Goal: Task Accomplishment & Management: Use online tool/utility

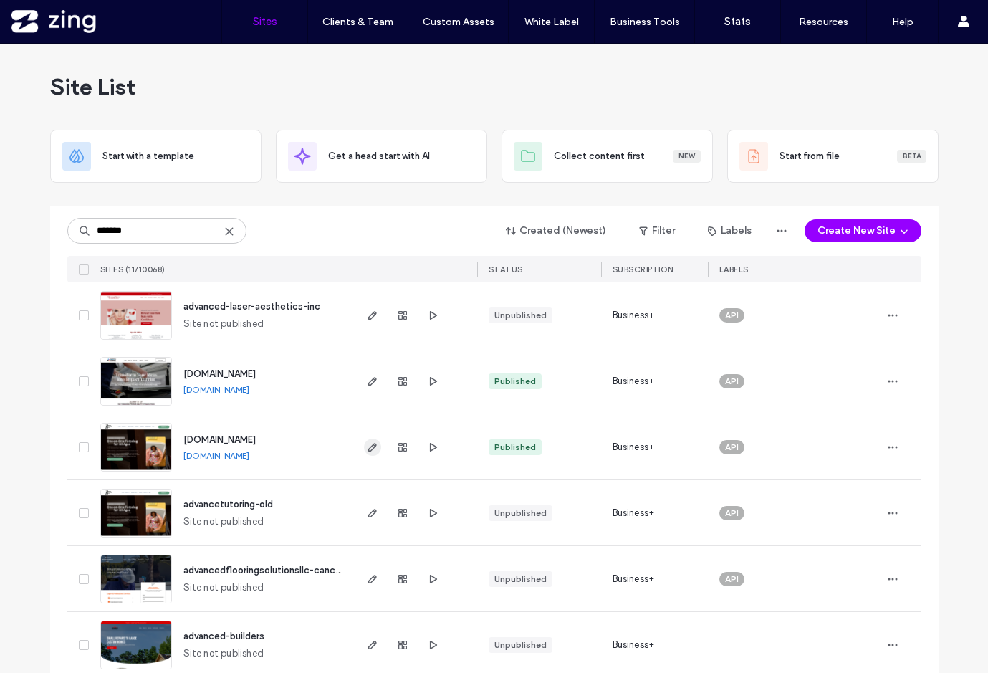
type input "*******"
click at [367, 449] on icon "button" at bounding box center [372, 446] width 11 height 11
click at [372, 446] on icon "button" at bounding box center [372, 446] width 11 height 11
drag, startPoint x: 148, startPoint y: 234, endPoint x: 21, endPoint y: 230, distance: 126.9
click at [21, 230] on div "Site List Start with a template Get a head start with AI Collect content first …" at bounding box center [494, 534] width 988 height 981
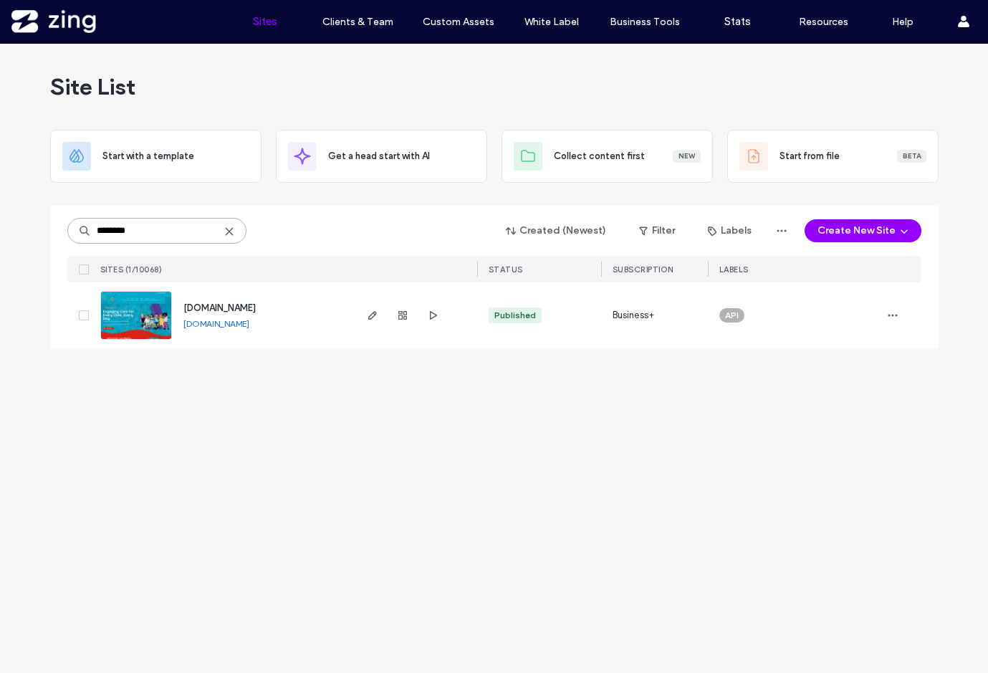
type input "********"
drag, startPoint x: 367, startPoint y: 329, endPoint x: 371, endPoint y: 316, distance: 13.4
click at [371, 316] on icon "button" at bounding box center [372, 315] width 11 height 11
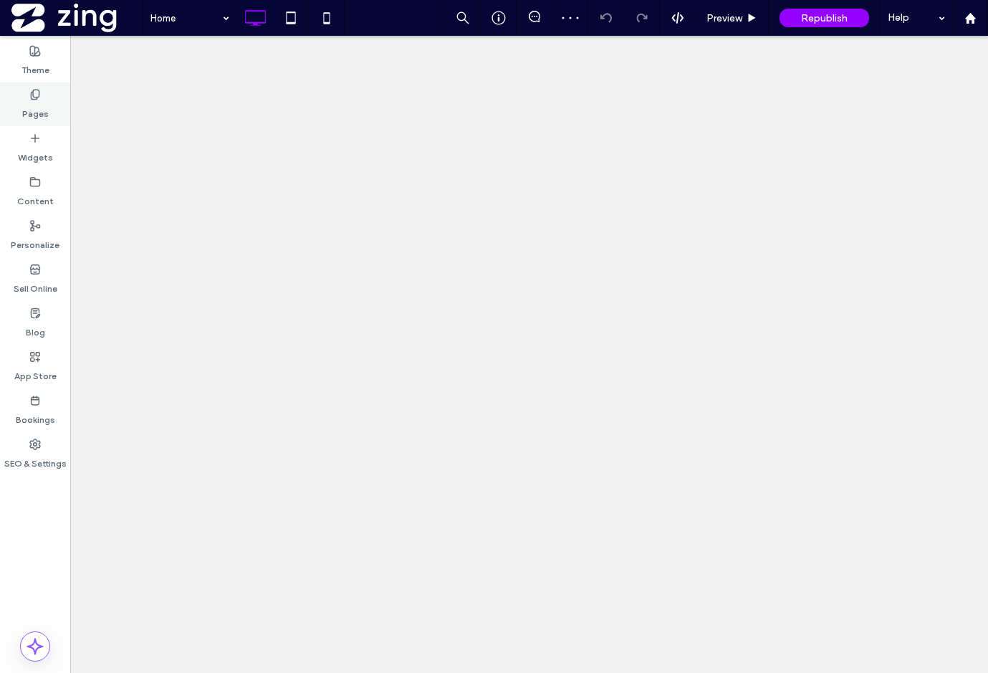
click at [37, 105] on label "Pages" at bounding box center [35, 110] width 27 height 20
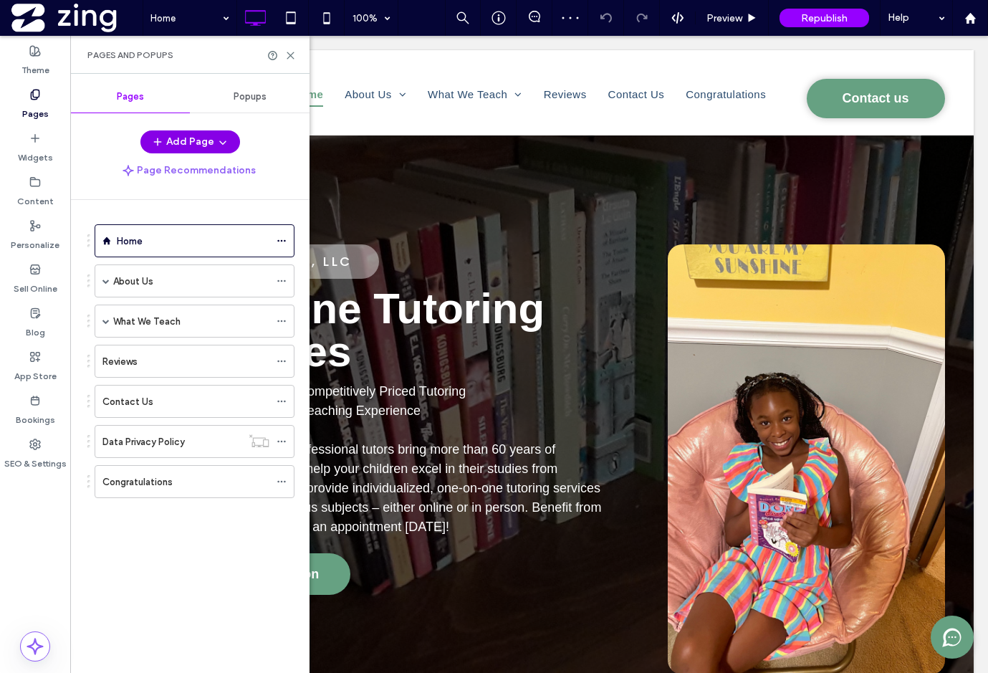
click at [187, 142] on button "Add Page" at bounding box center [190, 141] width 100 height 23
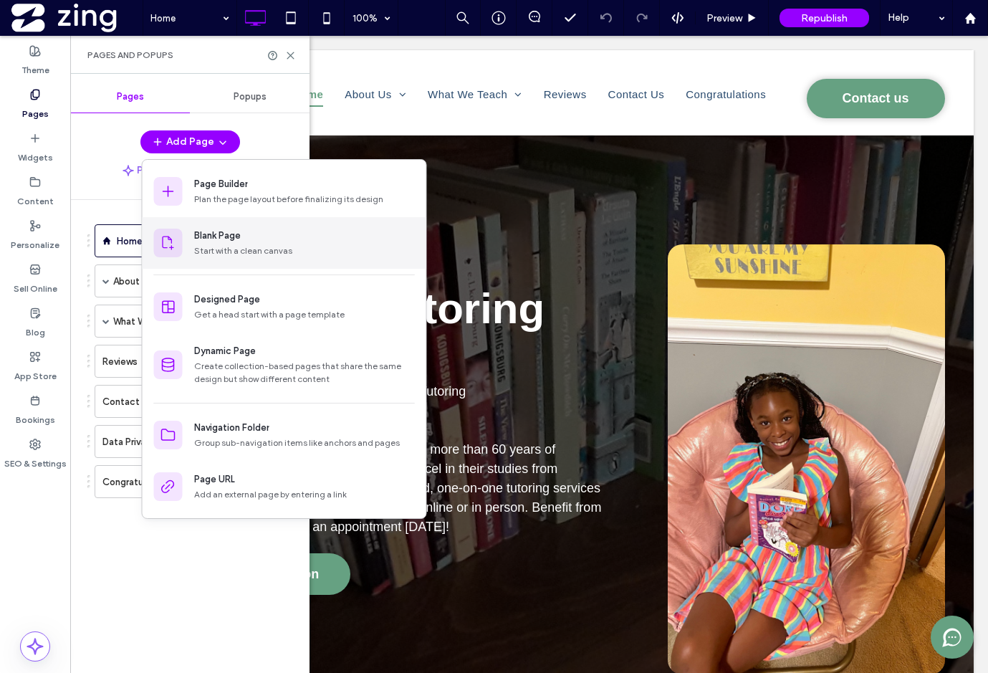
click at [239, 239] on div "Blank Page" at bounding box center [217, 236] width 47 height 14
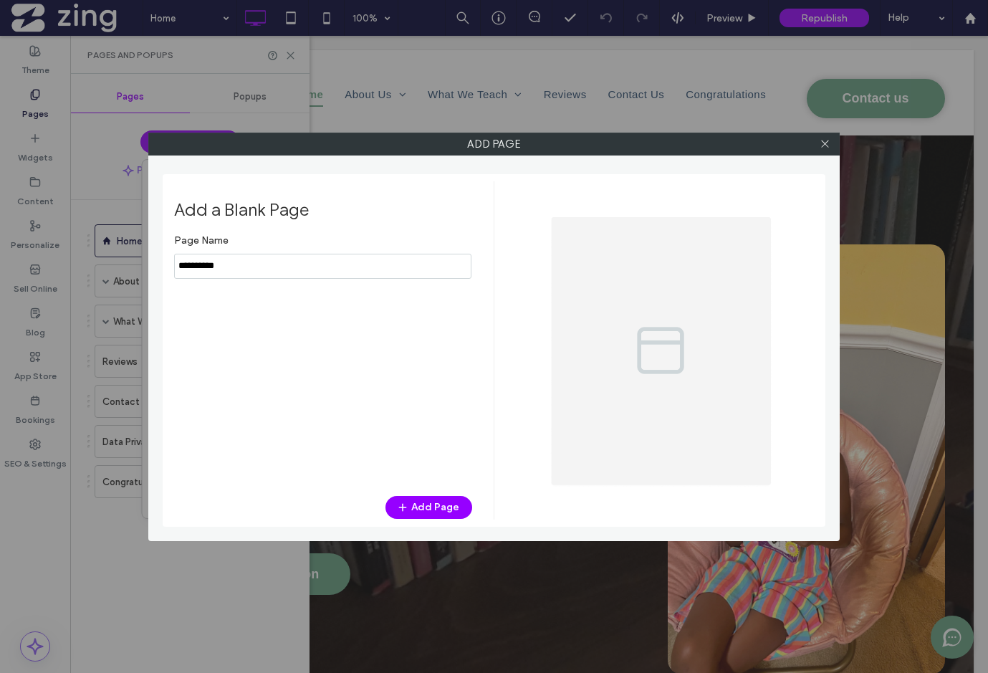
drag, startPoint x: 244, startPoint y: 269, endPoint x: 130, endPoint y: 269, distance: 114.0
click at [130, 269] on div "Add Page Add a Blank Page Page Name Add Page" at bounding box center [494, 336] width 988 height 673
type input "****"
click at [424, 505] on button "Add Page" at bounding box center [429, 507] width 87 height 23
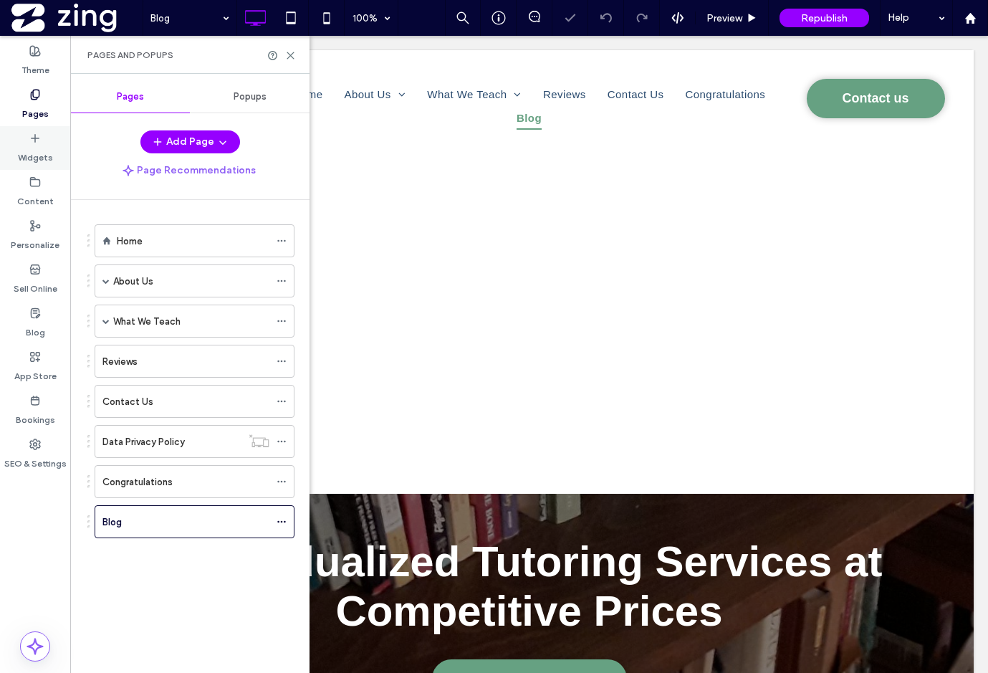
click at [34, 144] on label "Widgets" at bounding box center [35, 154] width 35 height 20
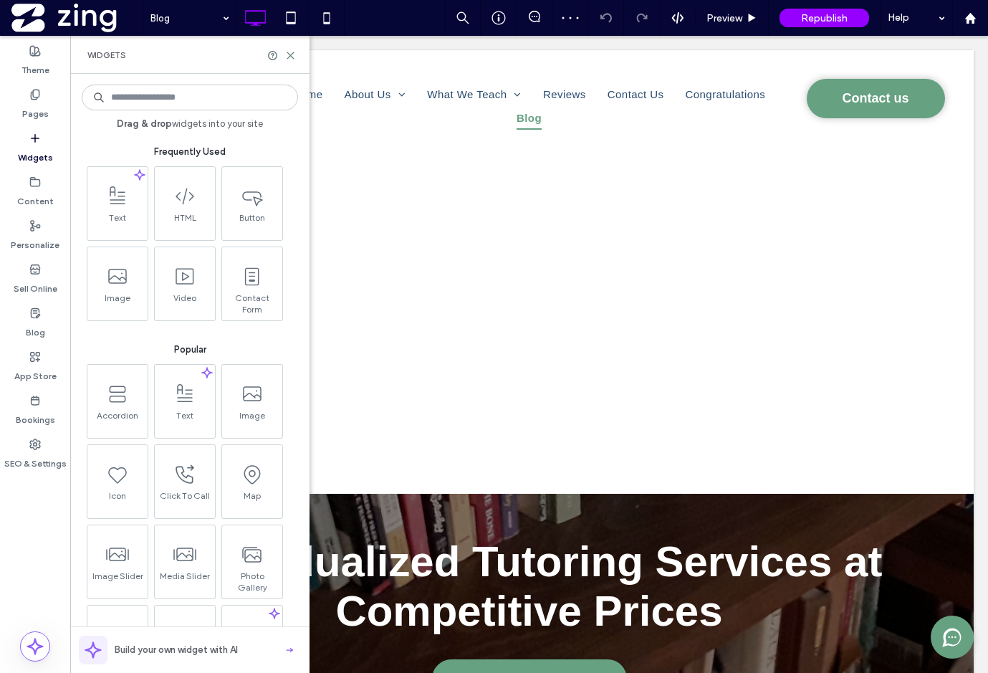
click at [142, 92] on input at bounding box center [190, 98] width 216 height 26
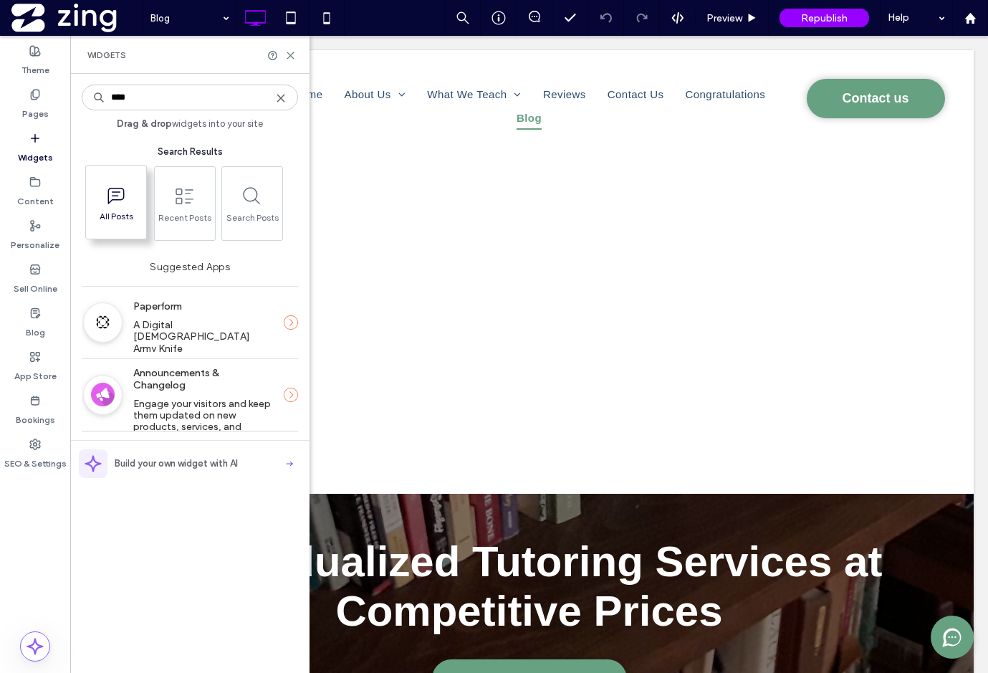
type input "****"
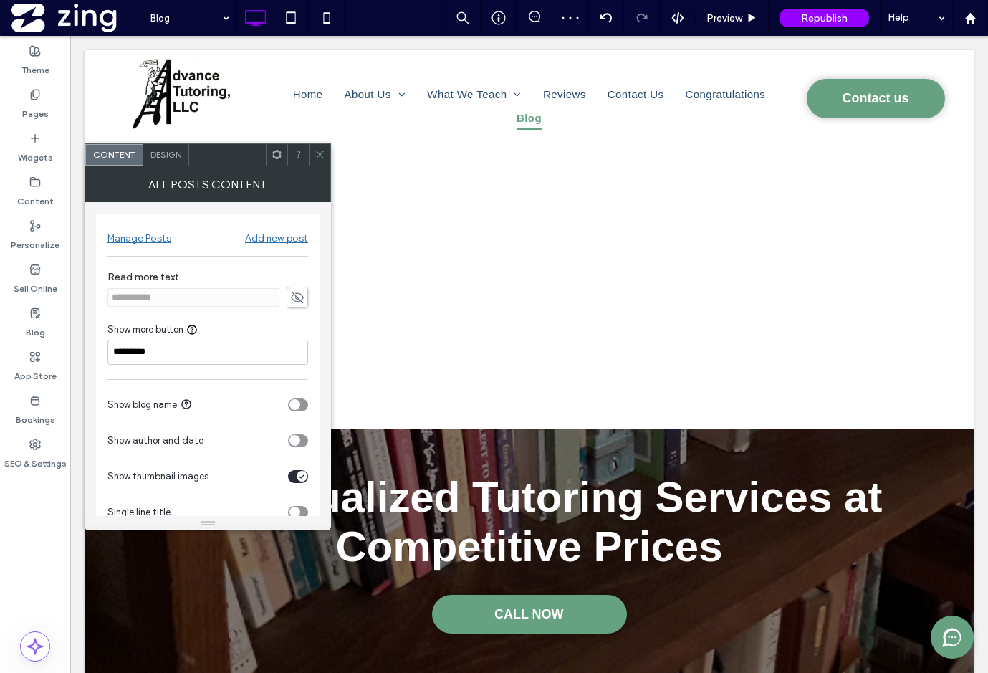
click at [152, 239] on div "Manage Posts" at bounding box center [140, 238] width 64 height 12
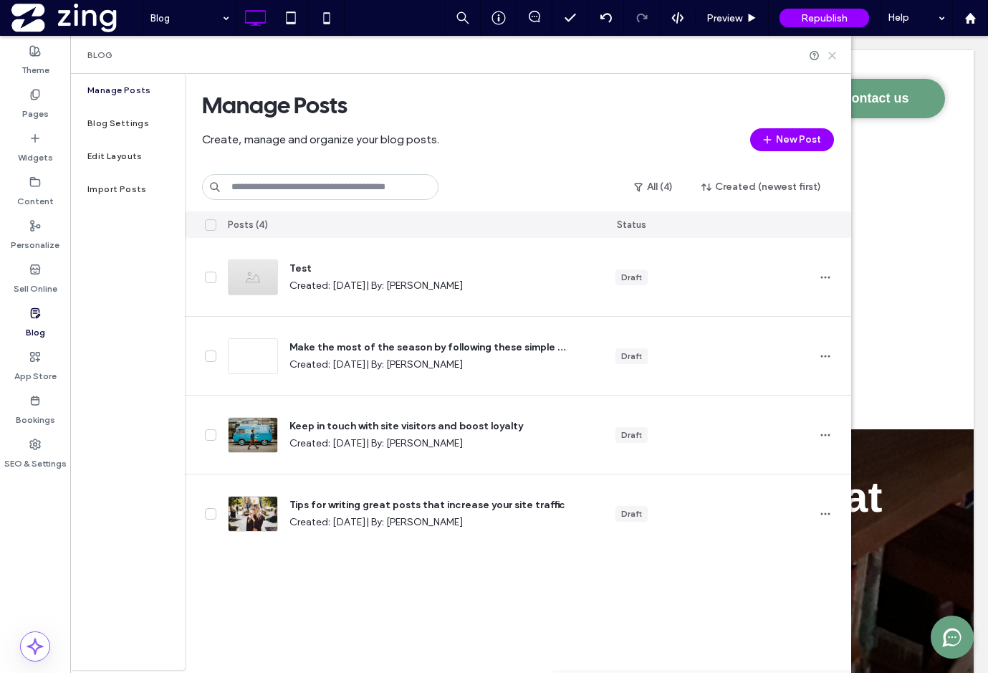
click at [833, 57] on icon at bounding box center [832, 55] width 11 height 11
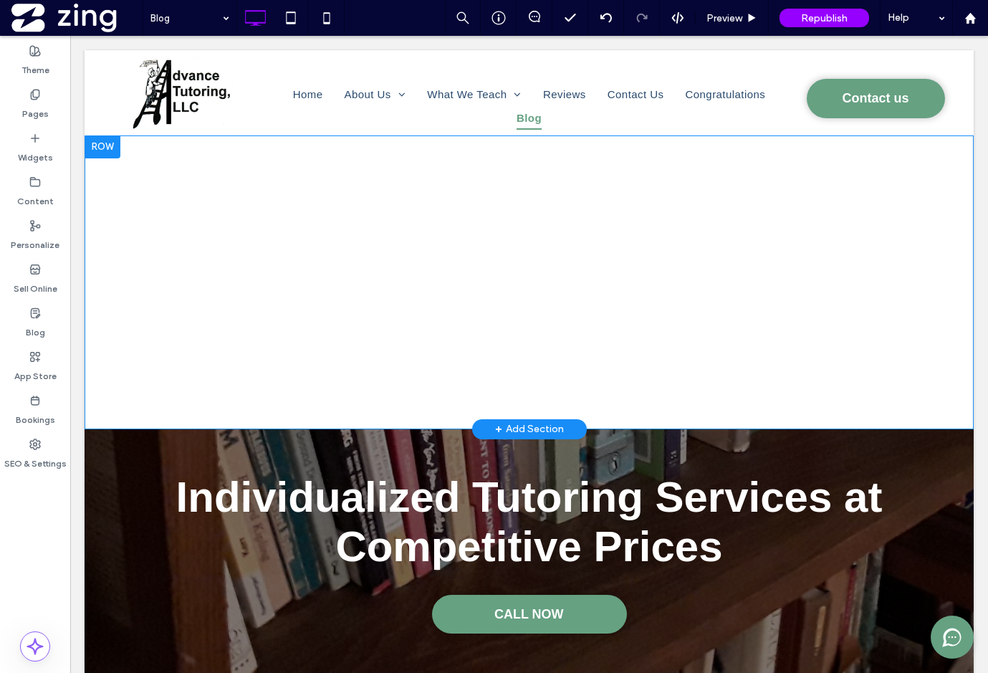
click at [502, 294] on div "Click To Paste Row + Add Section" at bounding box center [529, 282] width 889 height 294
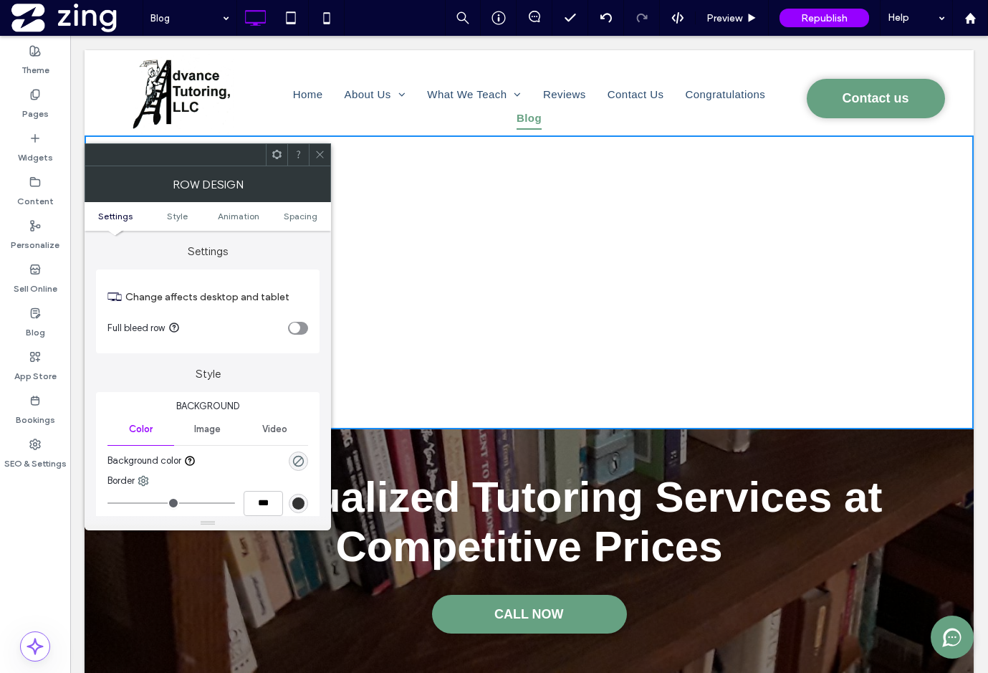
click at [315, 156] on icon at bounding box center [320, 154] width 11 height 11
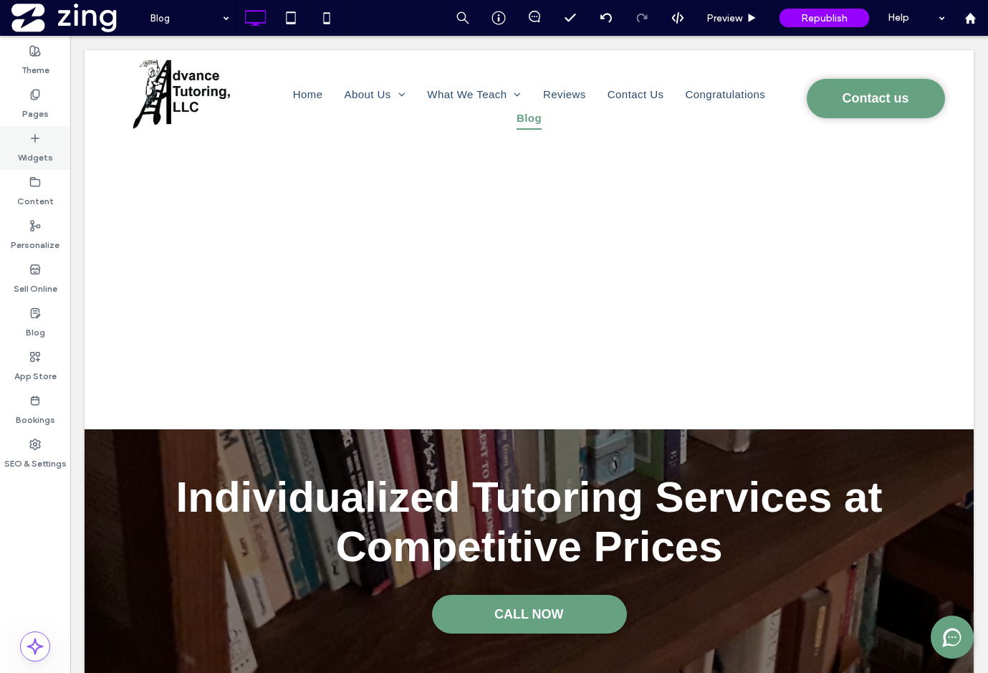
click at [42, 144] on label "Widgets" at bounding box center [35, 154] width 35 height 20
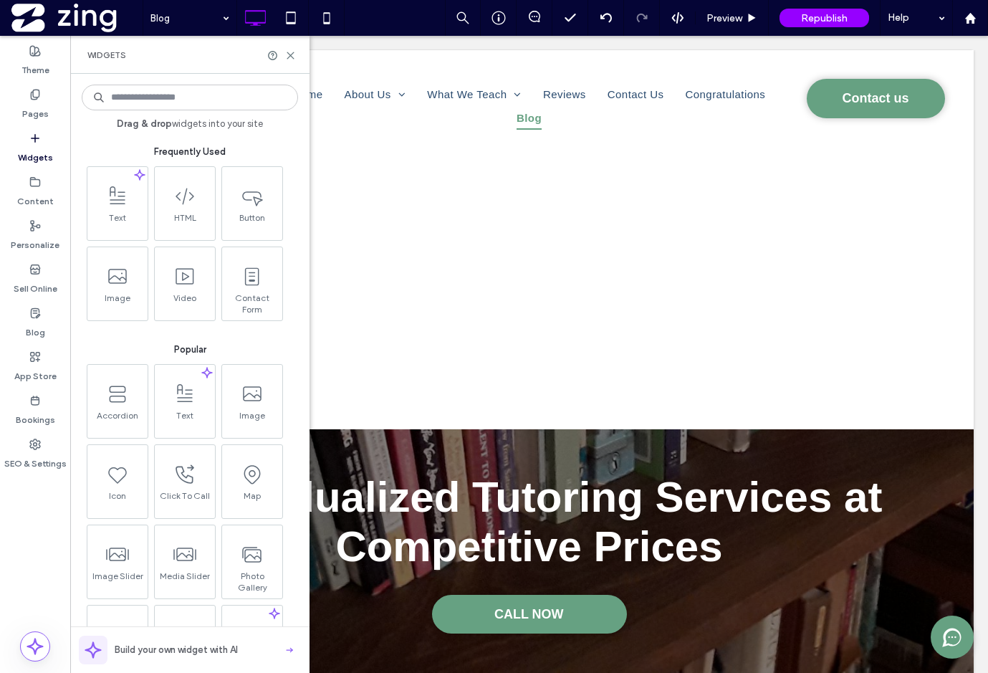
click at [165, 95] on input at bounding box center [190, 98] width 216 height 26
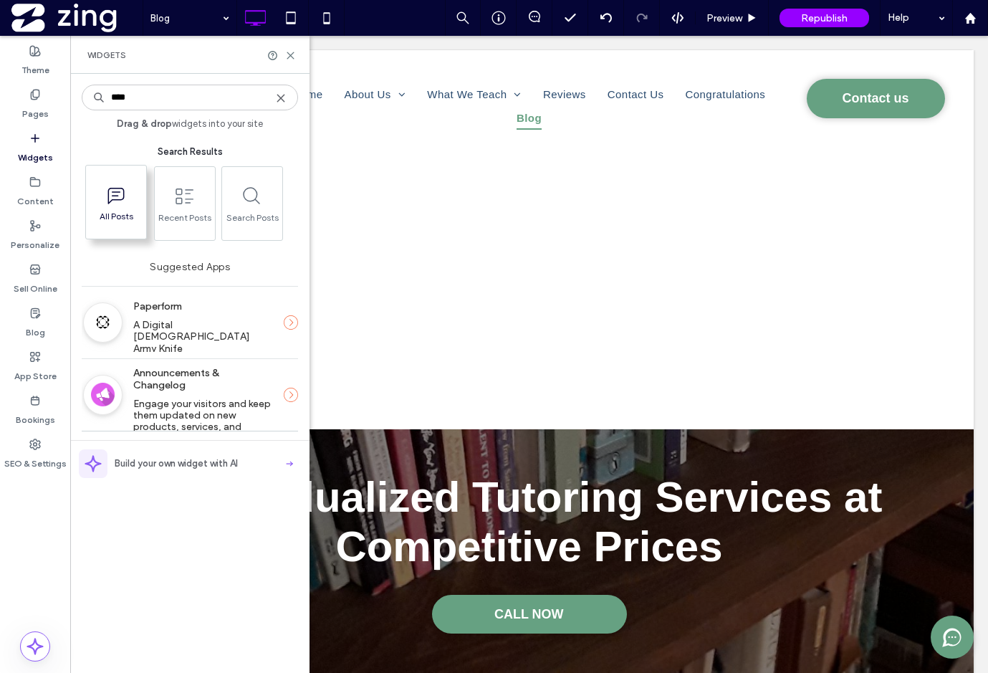
type input "****"
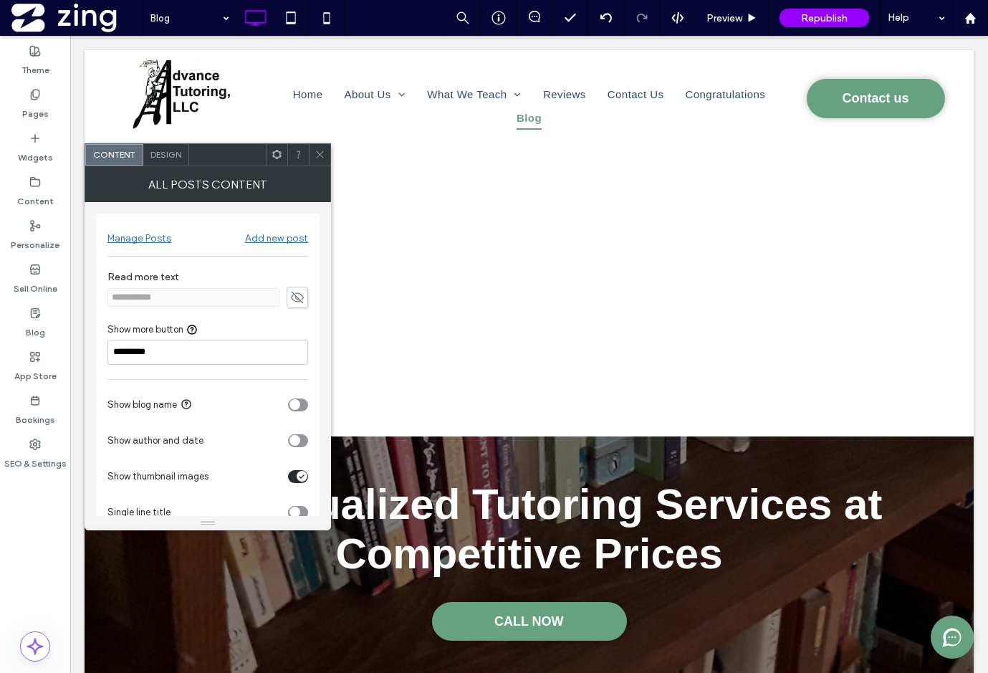
click at [320, 155] on icon at bounding box center [320, 154] width 11 height 11
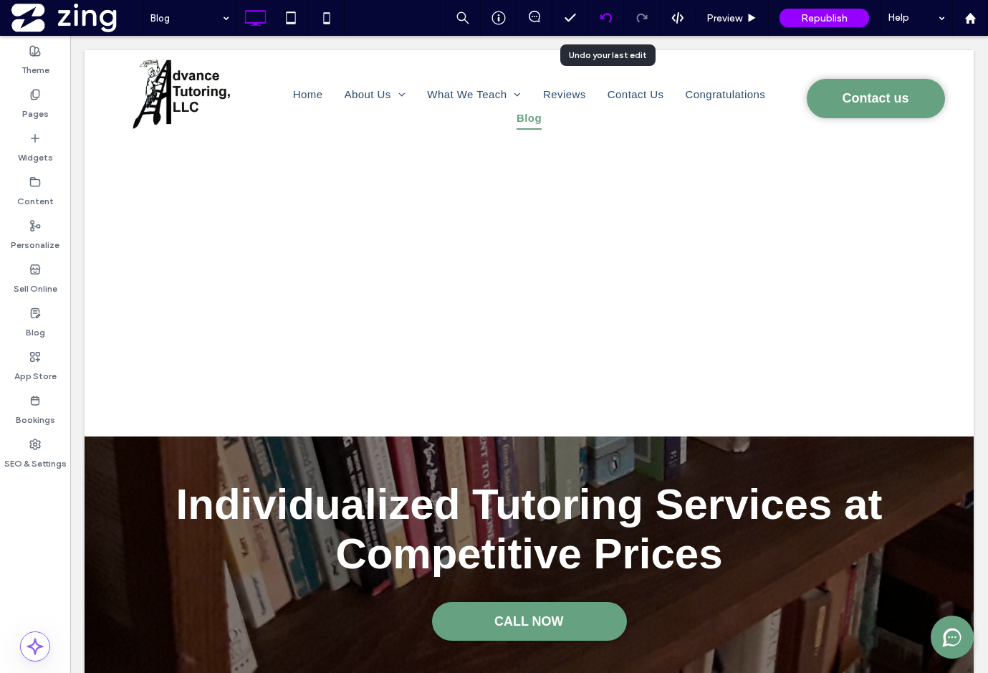
click at [602, 13] on icon at bounding box center [606, 17] width 11 height 11
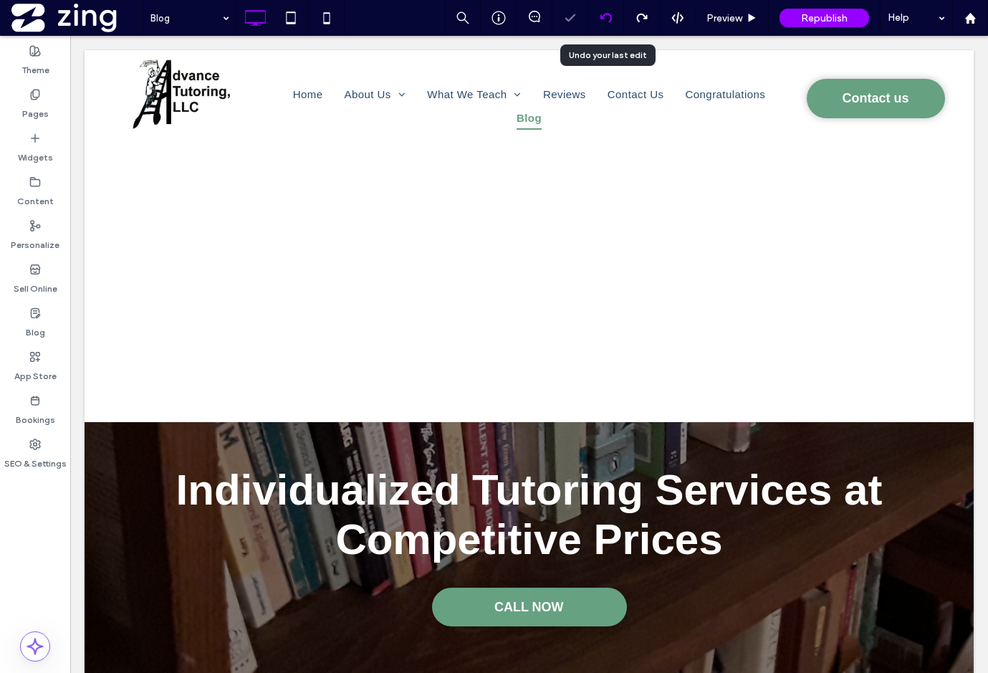
click at [611, 17] on use at bounding box center [605, 17] width 11 height 9
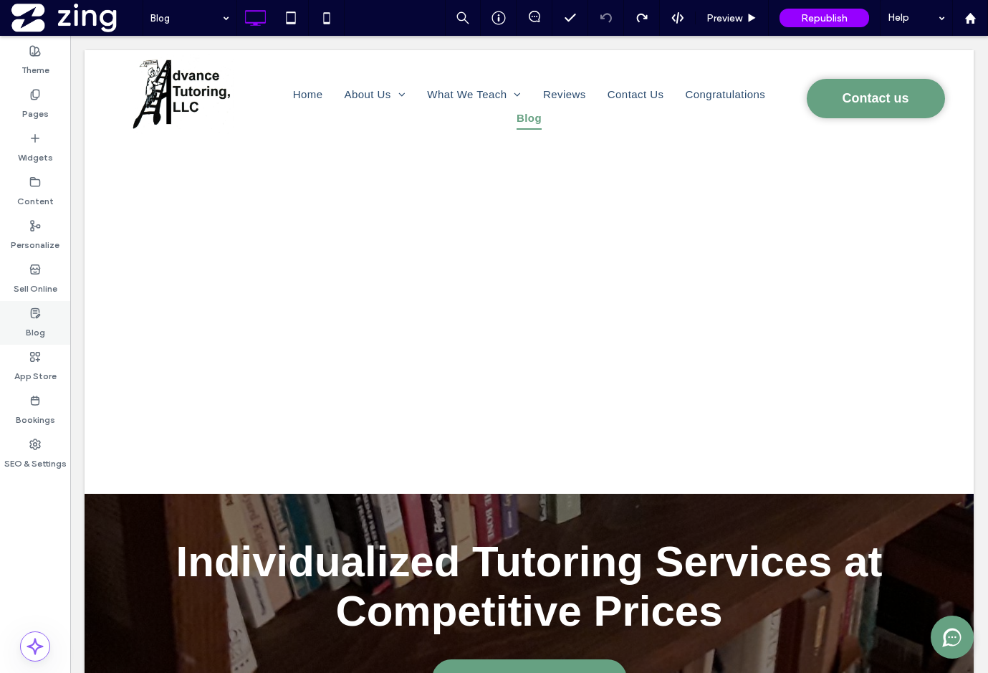
click at [35, 319] on label "Blog" at bounding box center [35, 329] width 19 height 20
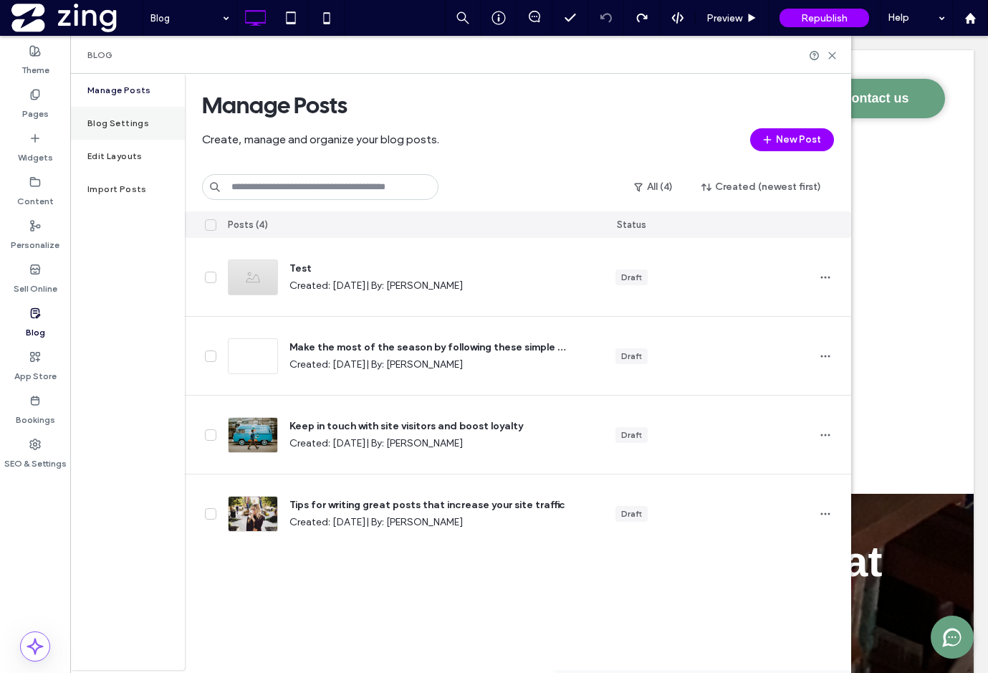
click at [125, 130] on div "Blog Settings" at bounding box center [127, 123] width 115 height 33
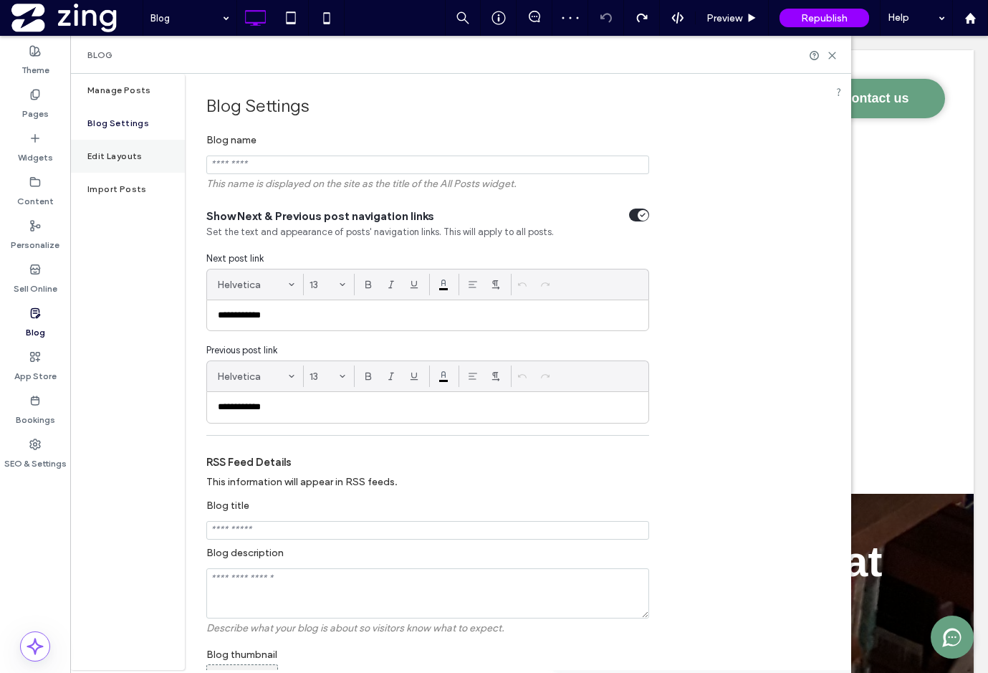
click at [115, 153] on label "Edit Layouts" at bounding box center [114, 156] width 55 height 10
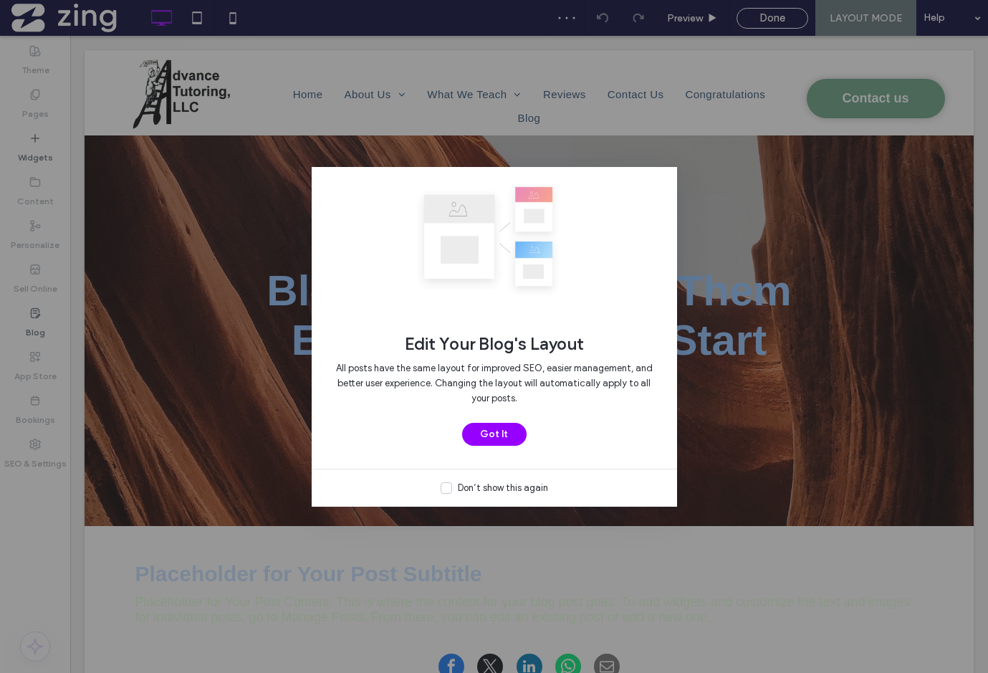
click at [460, 486] on div "Don’t show this again" at bounding box center [503, 488] width 90 height 14
click at [484, 433] on button "Got It" at bounding box center [494, 434] width 65 height 23
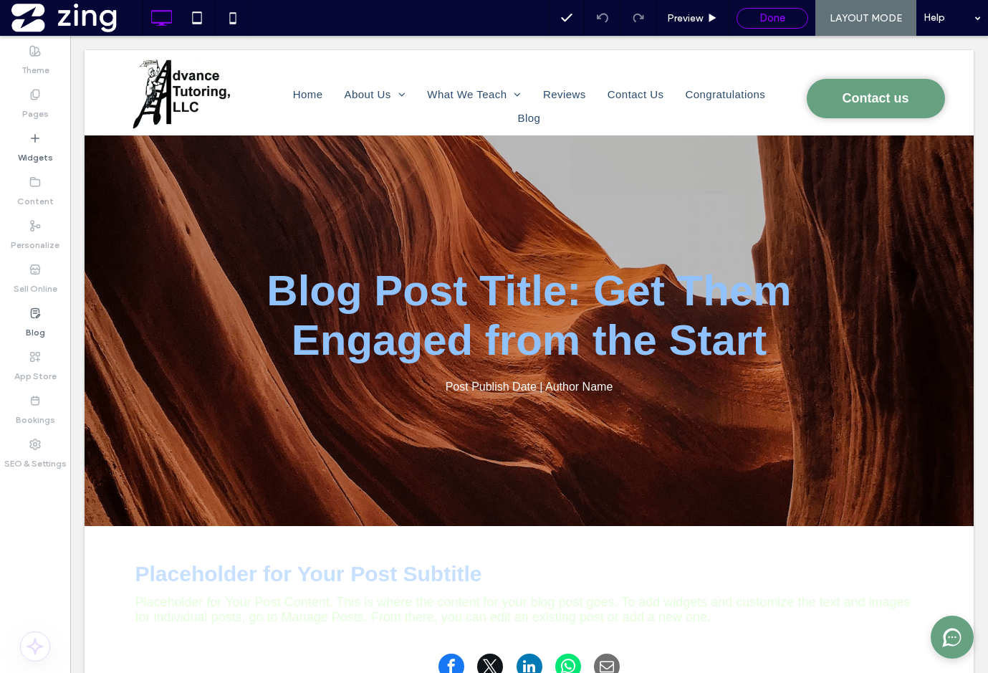
click at [772, 20] on span "Done" at bounding box center [773, 17] width 26 height 13
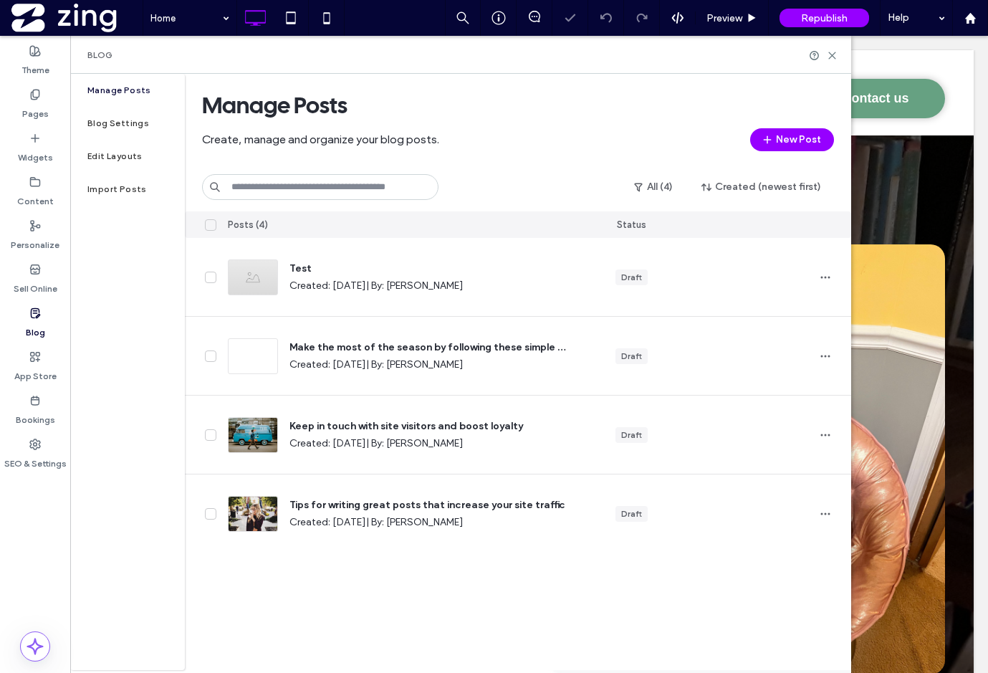
click at [528, 136] on div "Create, manage and organize your blog posts. New Post" at bounding box center [518, 139] width 632 height 23
click at [834, 57] on use at bounding box center [832, 55] width 6 height 6
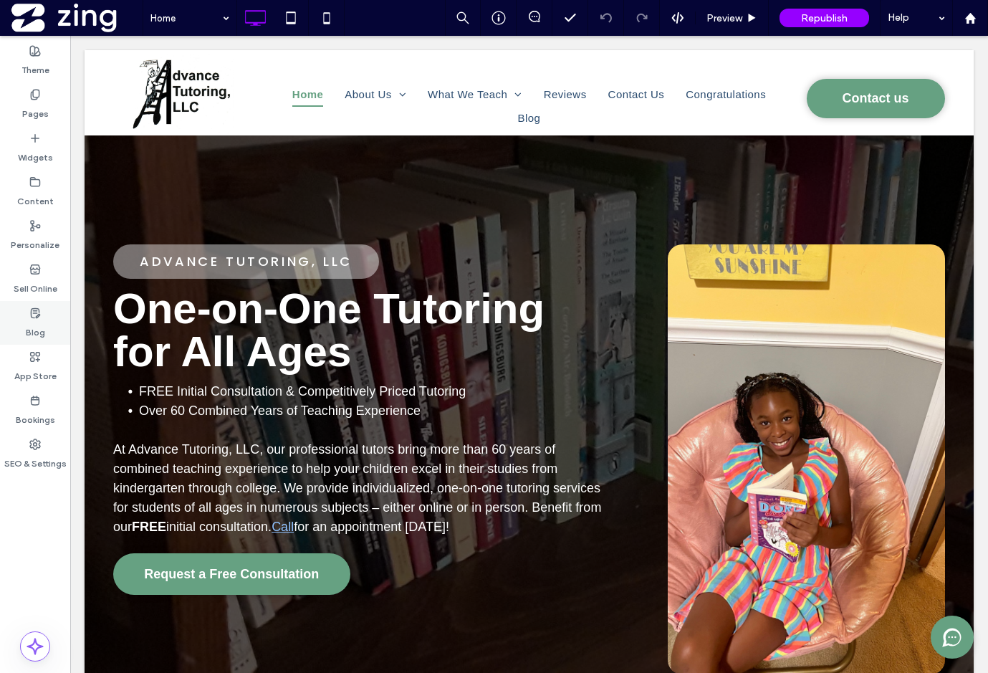
click at [38, 311] on use at bounding box center [35, 312] width 9 height 9
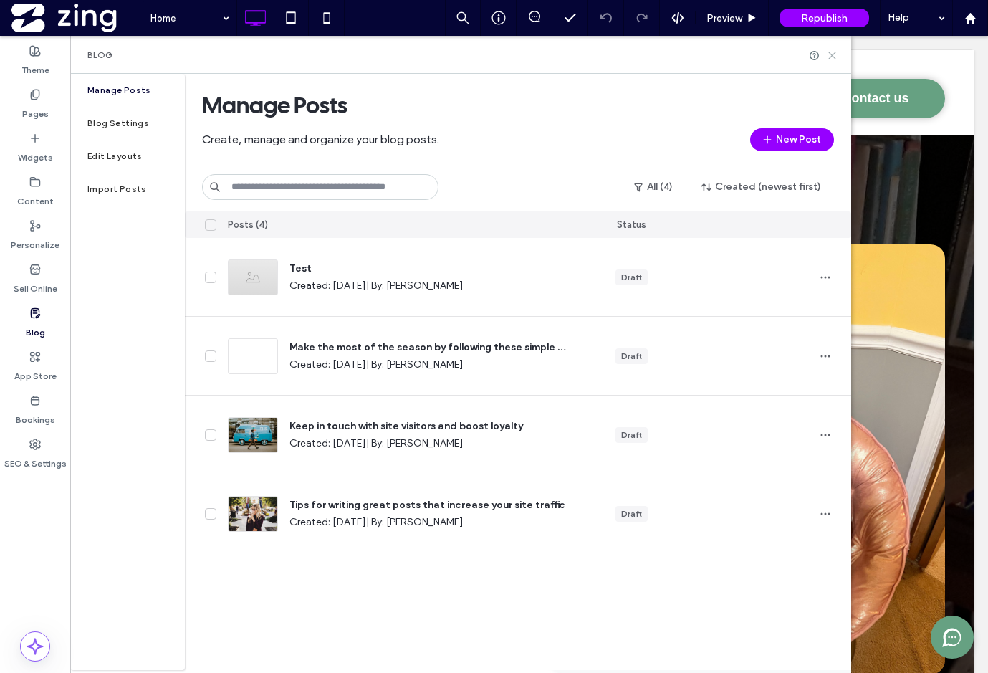
click at [834, 50] on icon at bounding box center [832, 55] width 11 height 11
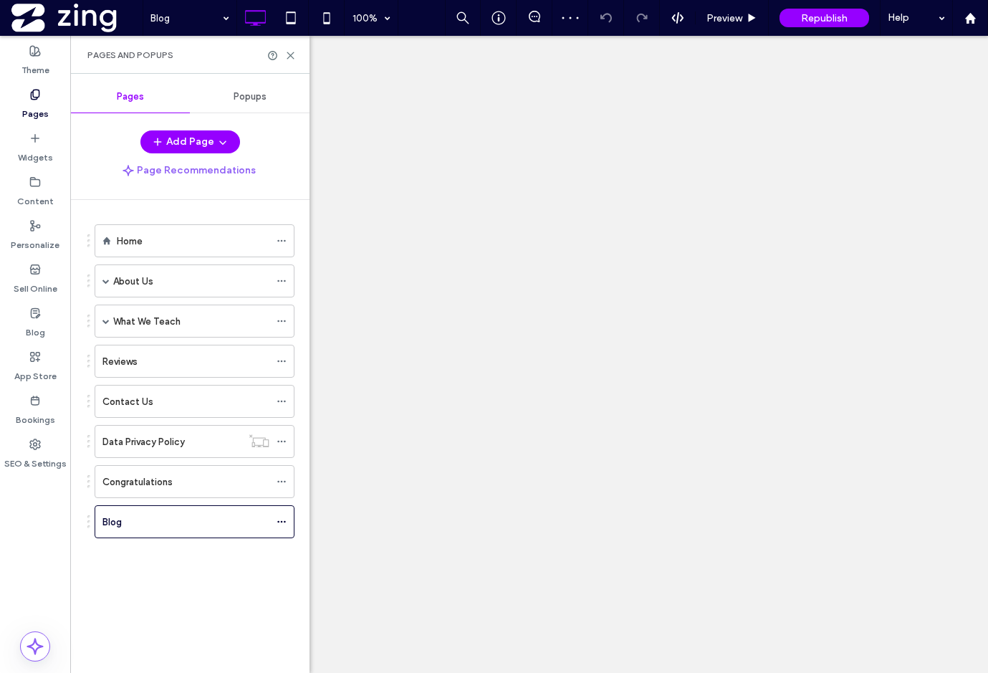
click at [291, 58] on div "Blog 100% Preview Republish Help Site Comments Team & Clients Automate new comm…" at bounding box center [494, 336] width 988 height 673
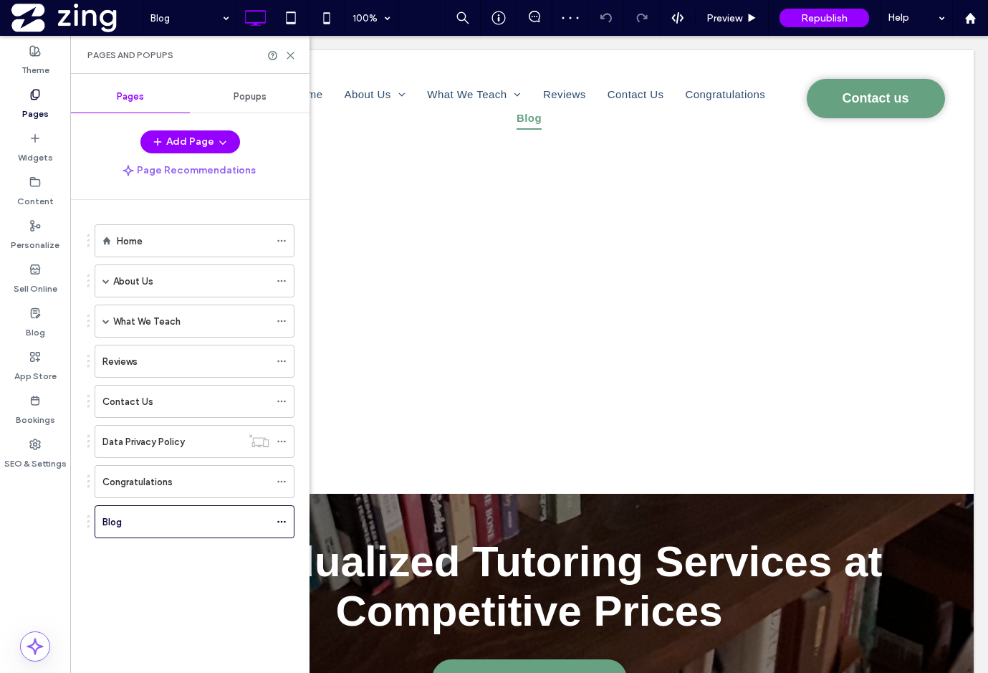
click at [291, 58] on icon at bounding box center [290, 55] width 11 height 11
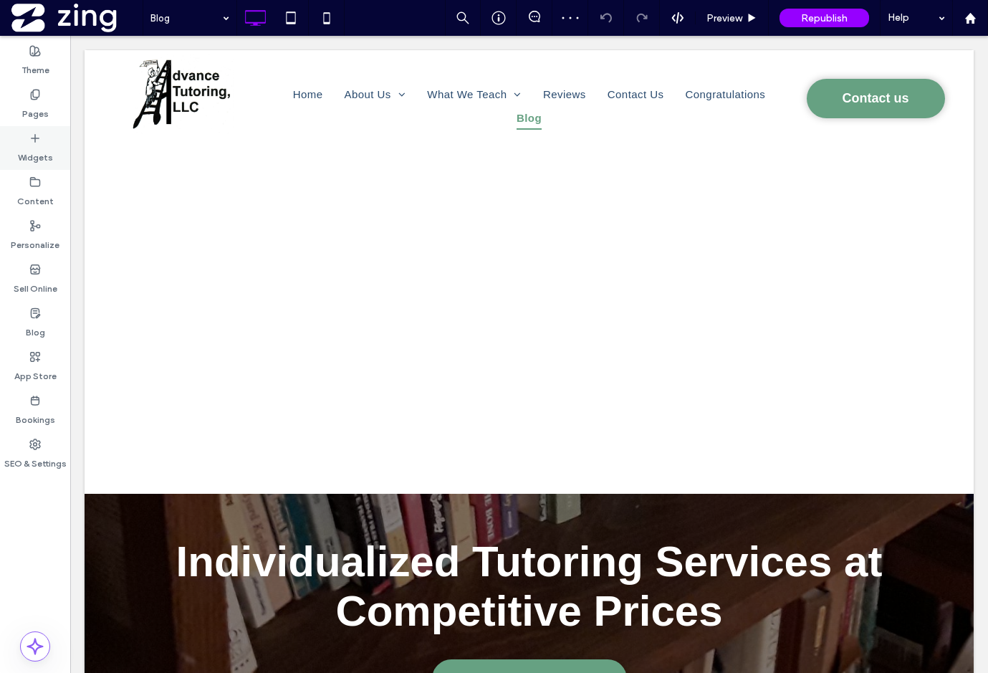
click at [58, 156] on div "Widgets" at bounding box center [35, 148] width 70 height 44
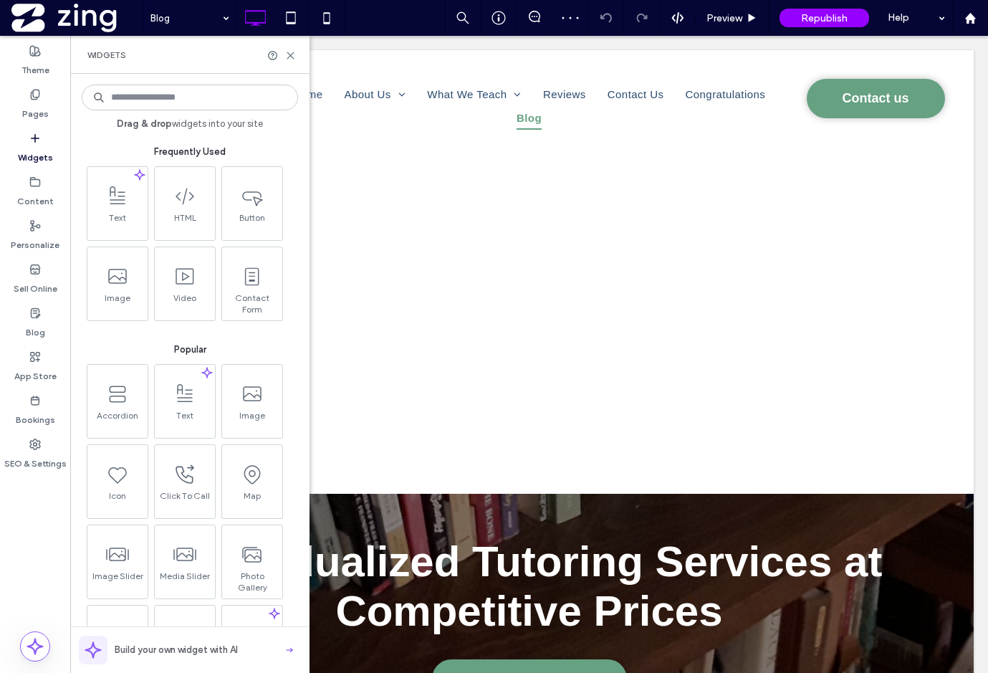
click at [144, 87] on input at bounding box center [190, 98] width 216 height 26
type input "*"
click at [32, 319] on label "Blog" at bounding box center [35, 329] width 19 height 20
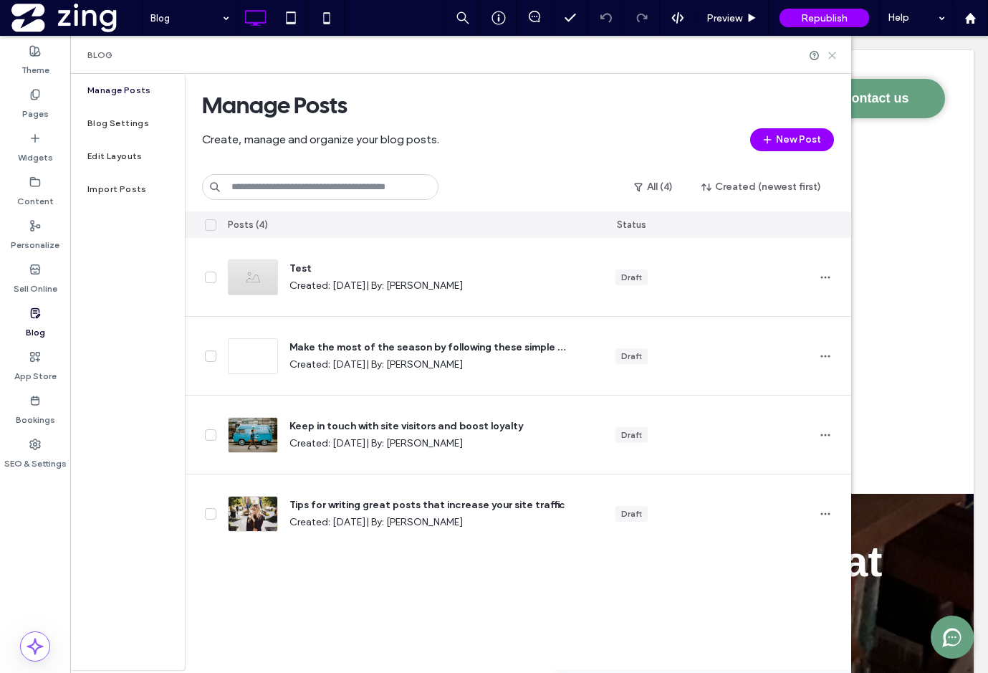
click at [833, 50] on icon at bounding box center [832, 55] width 11 height 11
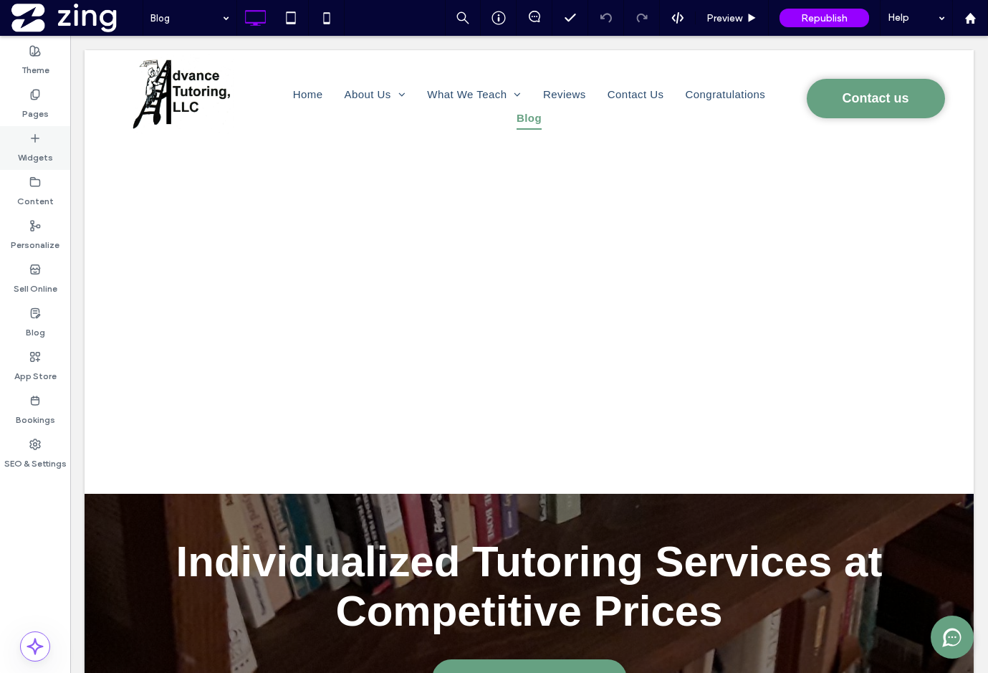
click at [33, 154] on label "Widgets" at bounding box center [35, 154] width 35 height 20
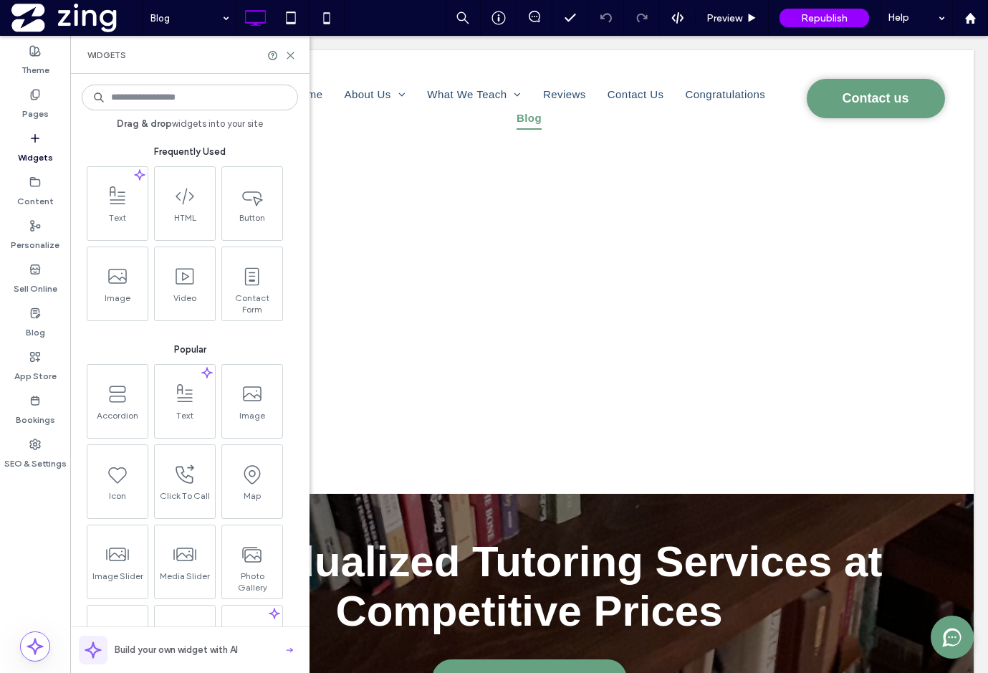
click at [188, 97] on input at bounding box center [190, 98] width 216 height 26
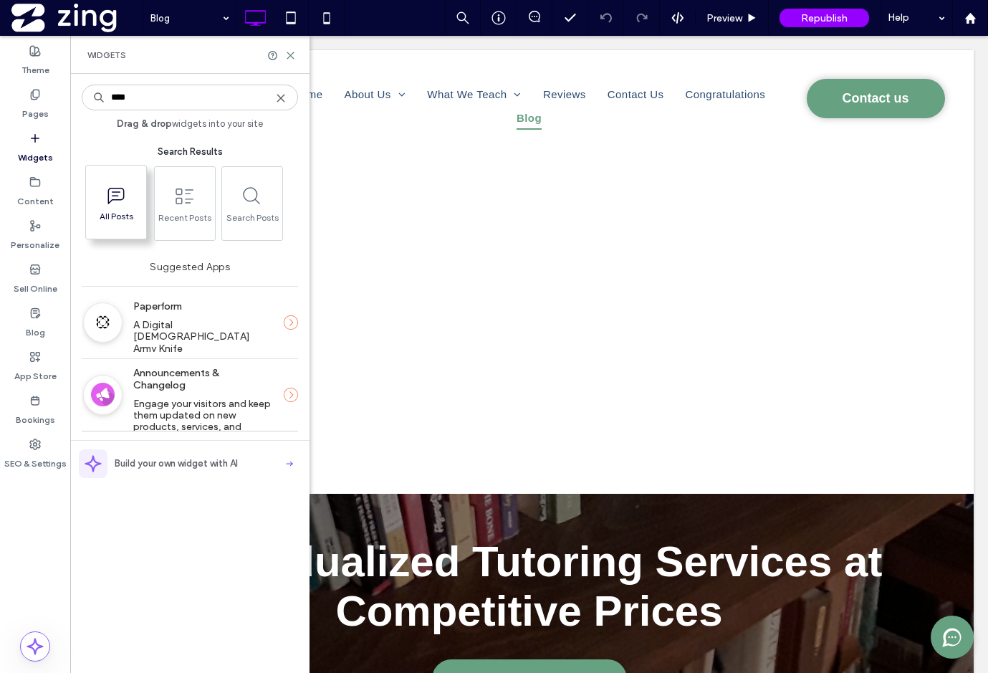
type input "****"
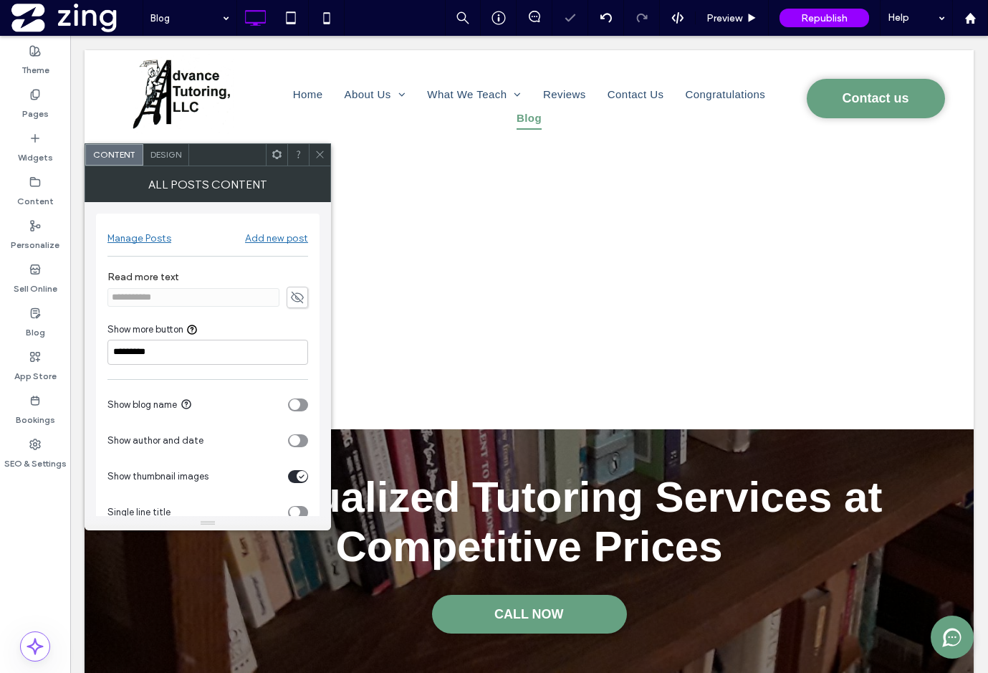
click at [320, 153] on icon at bounding box center [320, 154] width 11 height 11
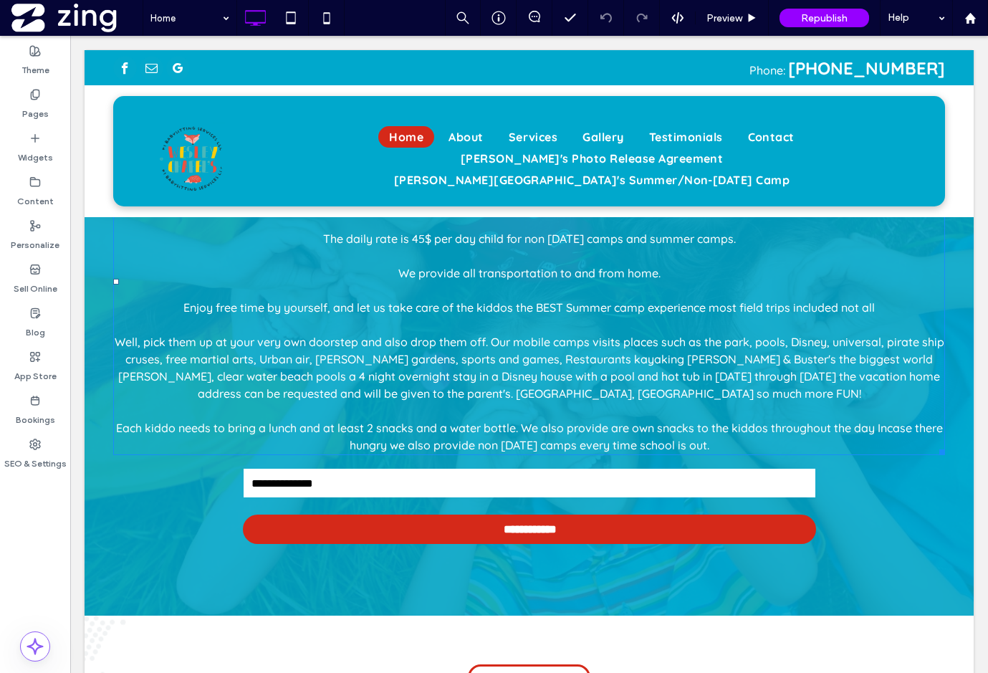
scroll to position [4307, 0]
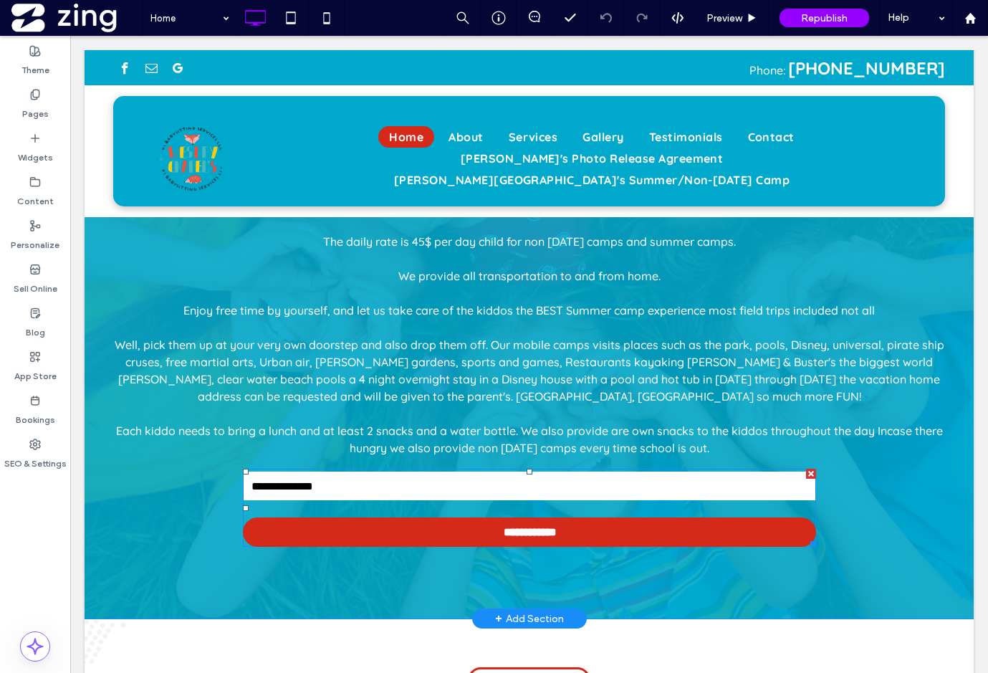
click at [406, 484] on input "email" at bounding box center [530, 486] width 572 height 29
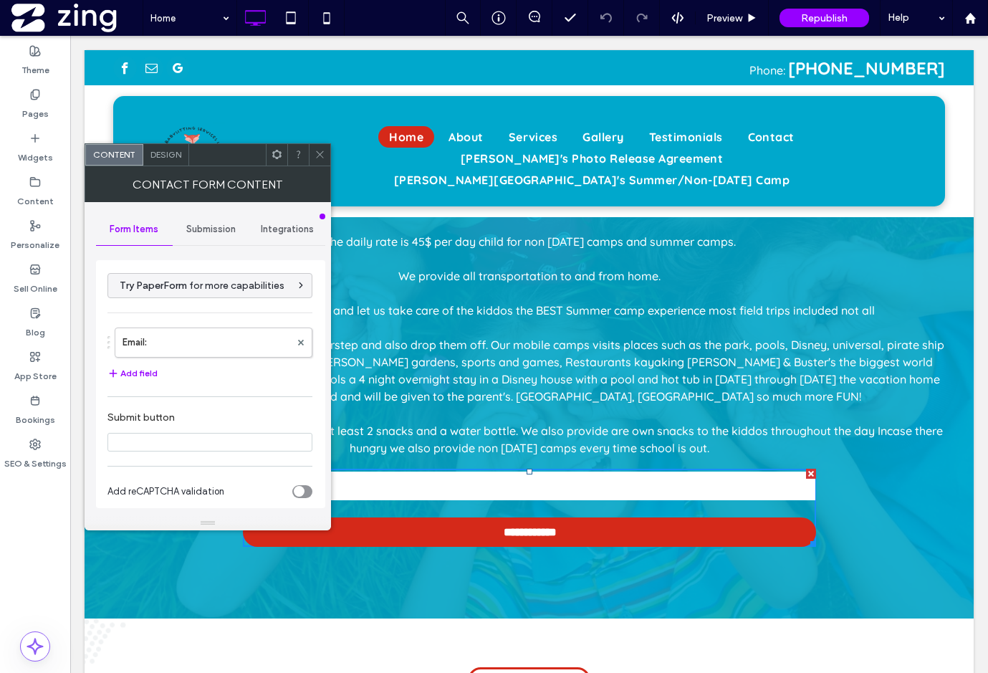
type input "**********"
click at [206, 232] on span "Submission" at bounding box center [210, 229] width 49 height 11
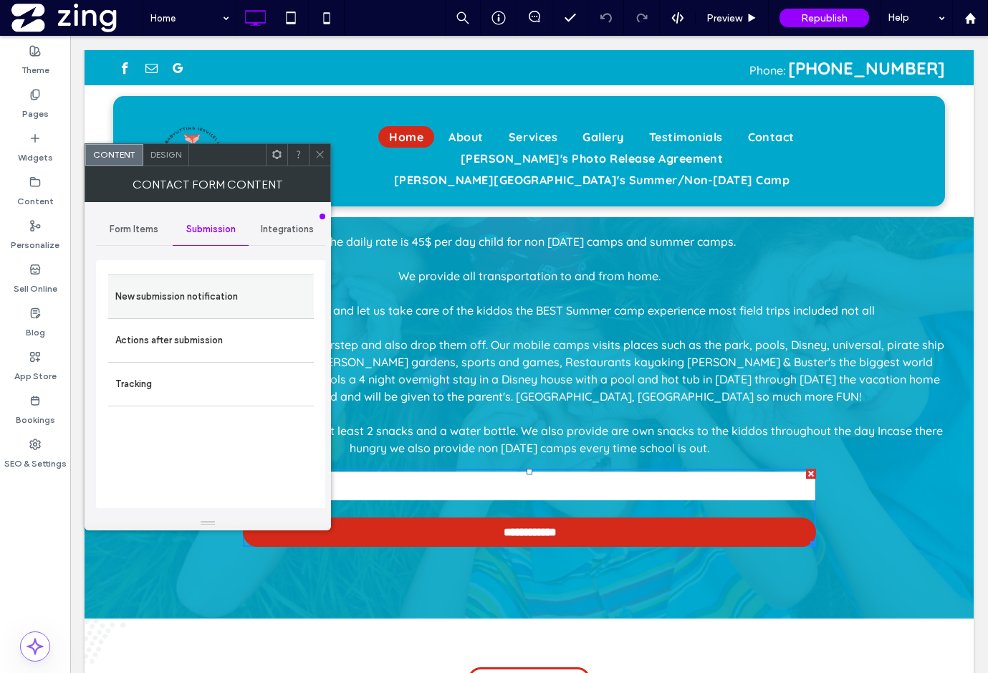
click at [216, 290] on label "New submission notification" at bounding box center [210, 296] width 191 height 29
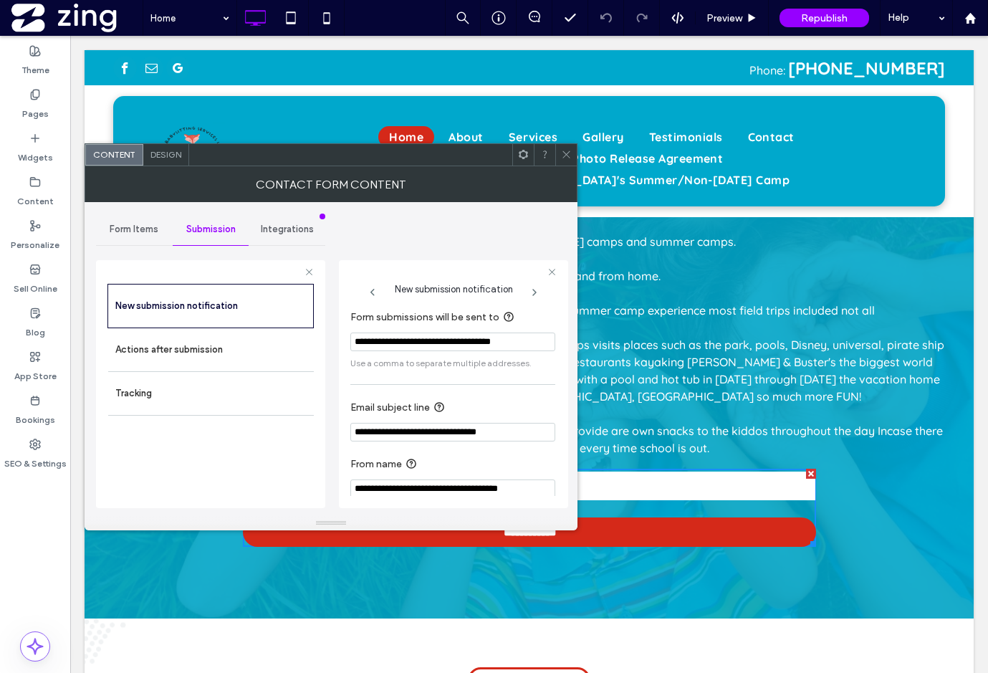
click at [482, 343] on input "**********" at bounding box center [452, 342] width 205 height 19
type input "**********"
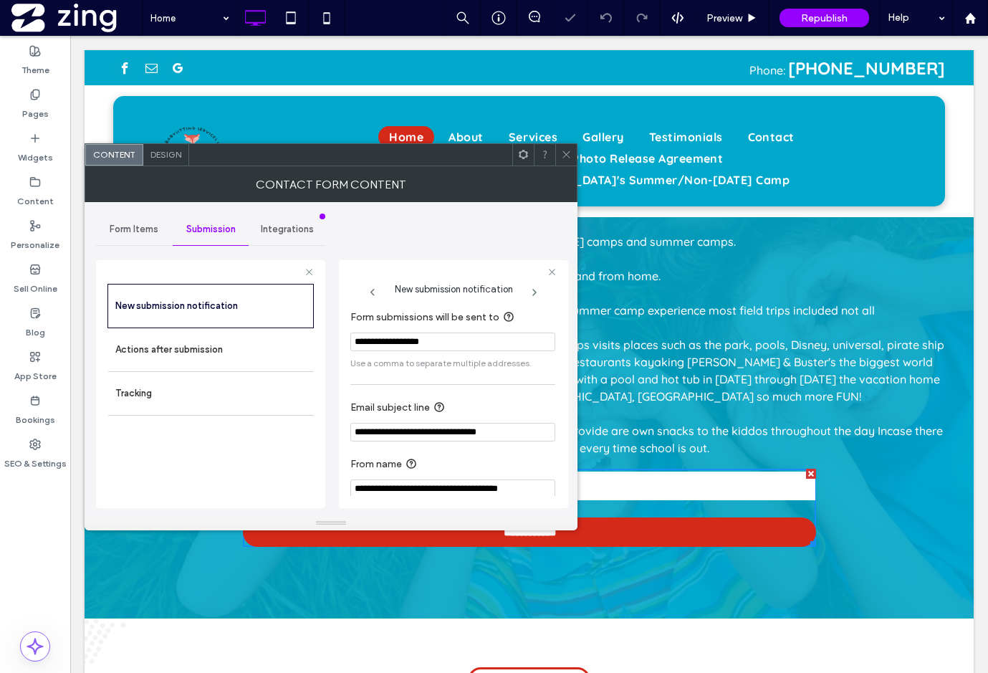
click at [491, 383] on div "**********" at bounding box center [452, 404] width 205 height 204
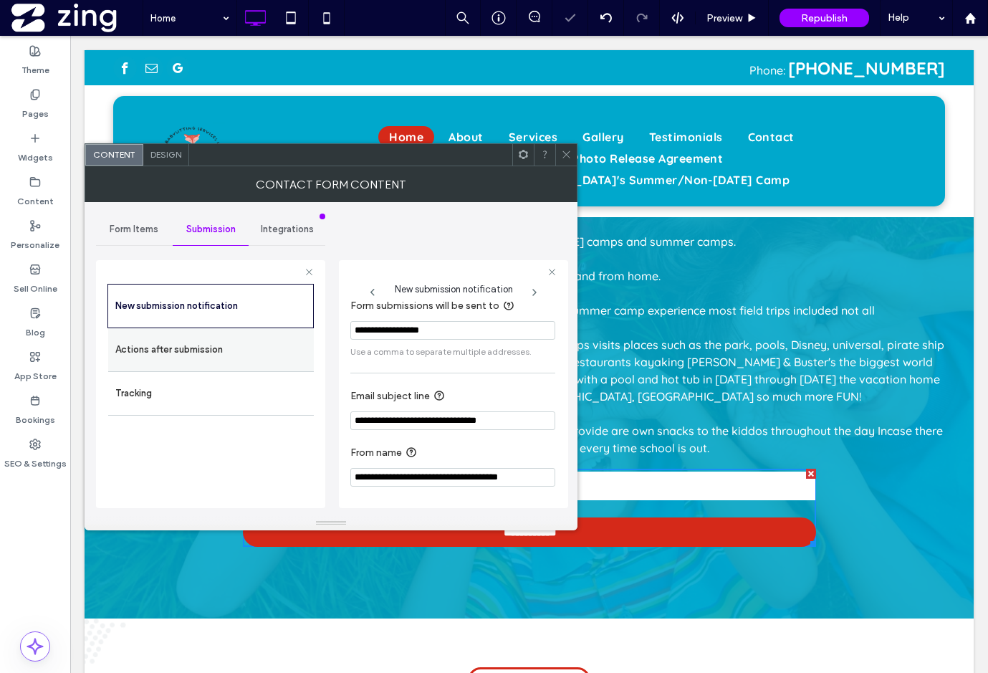
click at [252, 332] on div "Actions after submission" at bounding box center [211, 349] width 206 height 43
click at [244, 355] on label "Actions after submission" at bounding box center [210, 349] width 191 height 29
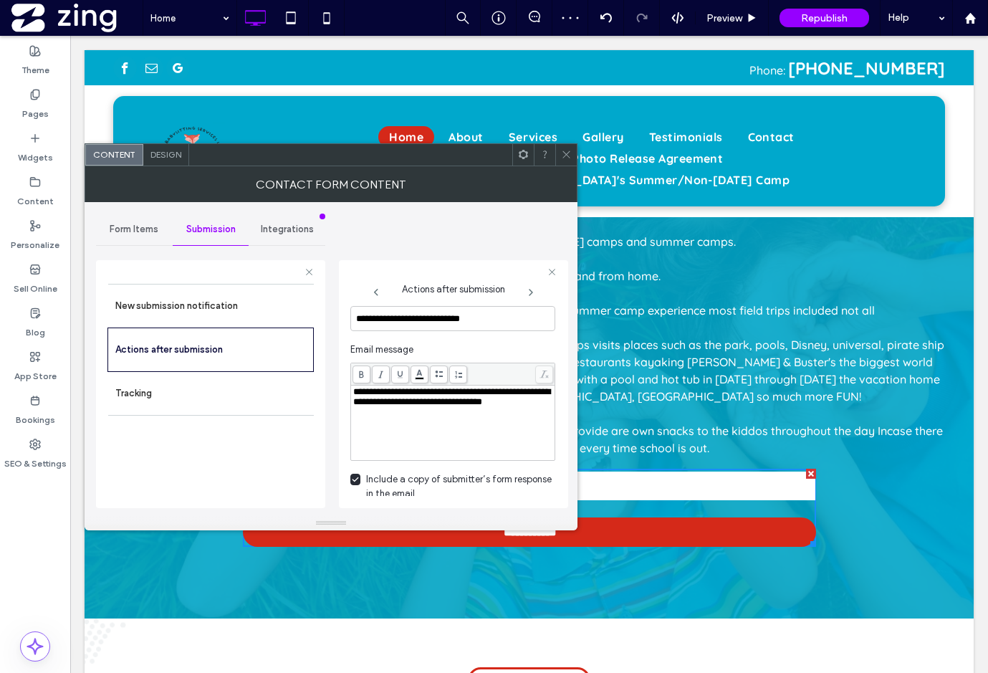
scroll to position [530, 0]
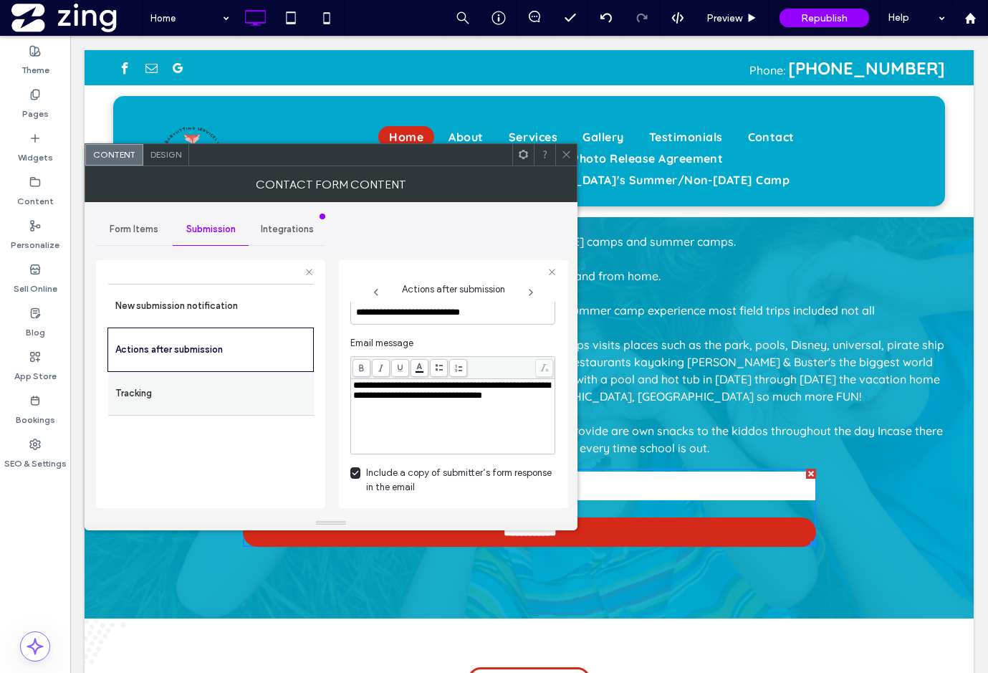
click at [194, 393] on label "Tracking" at bounding box center [210, 393] width 191 height 29
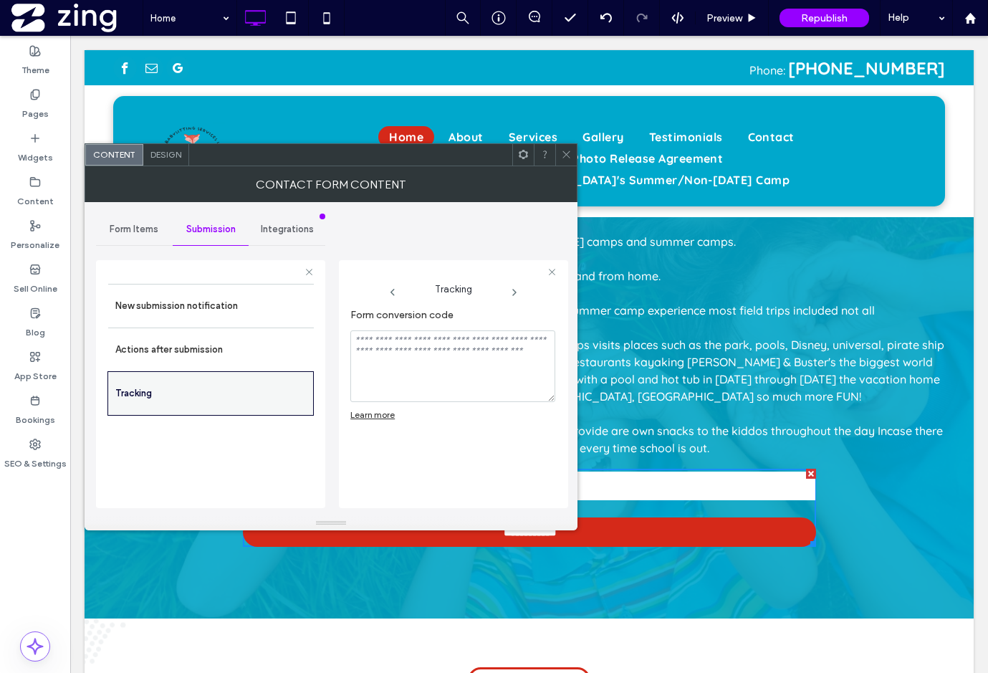
scroll to position [0, 0]
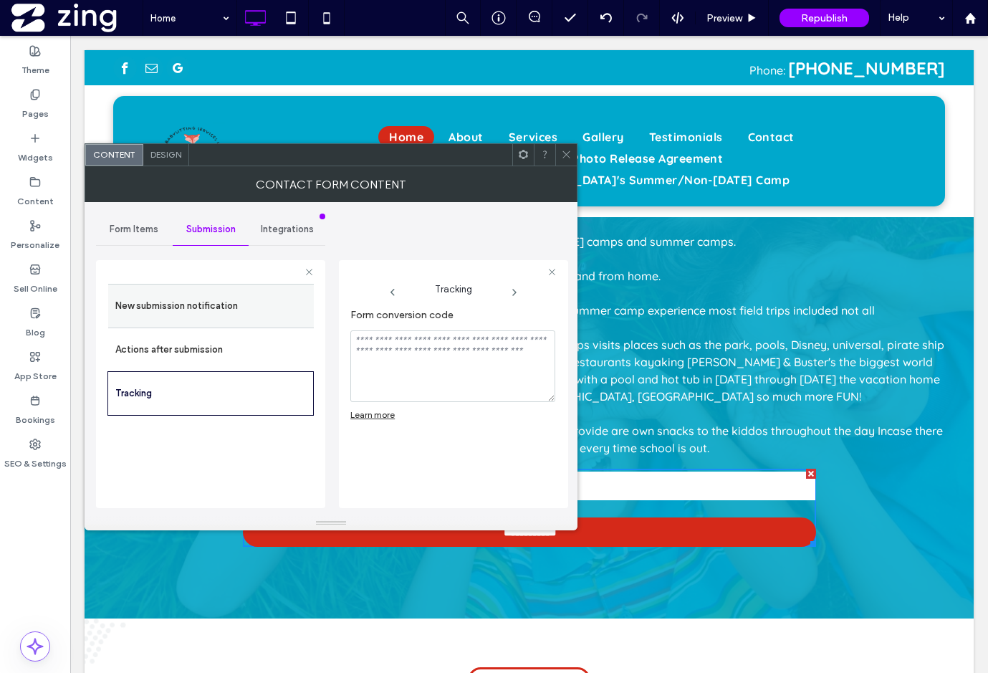
click at [219, 302] on label "New submission notification" at bounding box center [210, 306] width 191 height 29
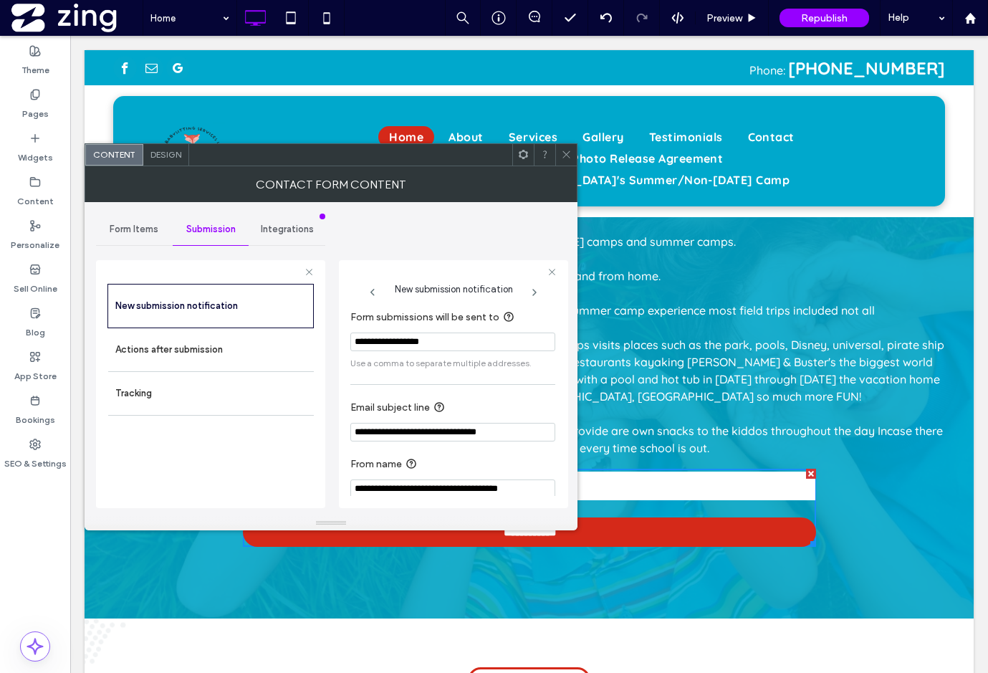
click at [568, 159] on icon at bounding box center [566, 154] width 11 height 11
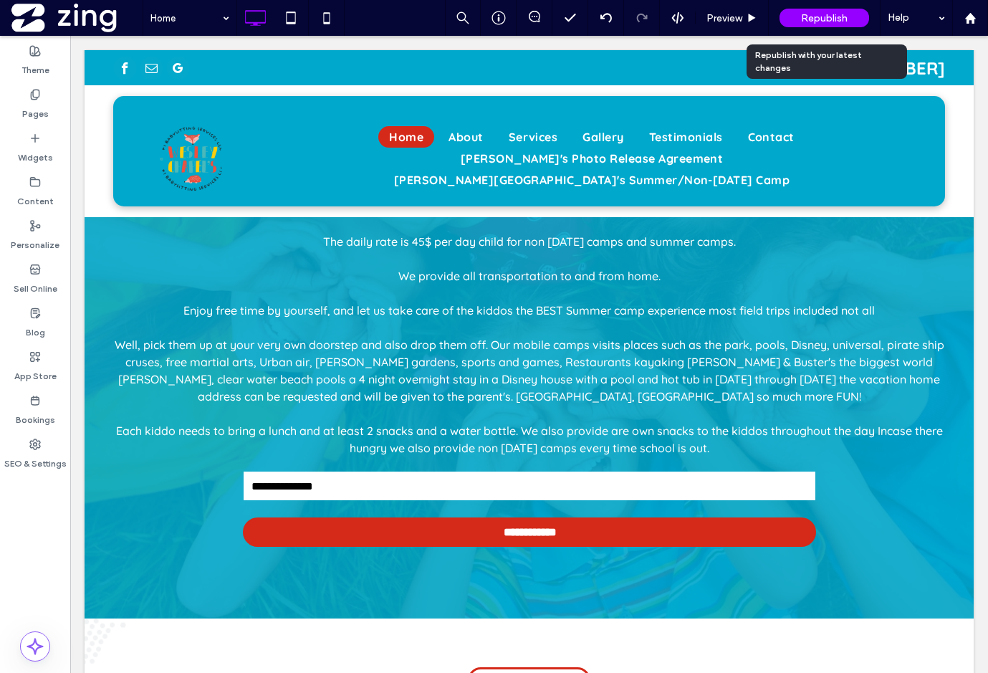
click at [821, 22] on span "Republish" at bounding box center [824, 18] width 47 height 12
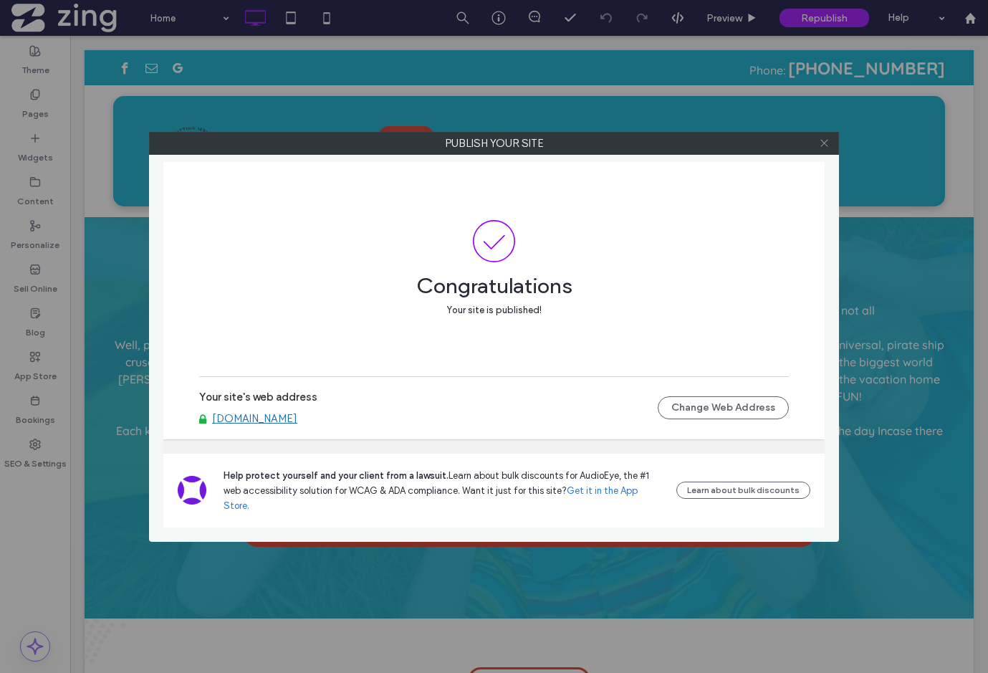
click at [823, 141] on icon at bounding box center [824, 143] width 11 height 11
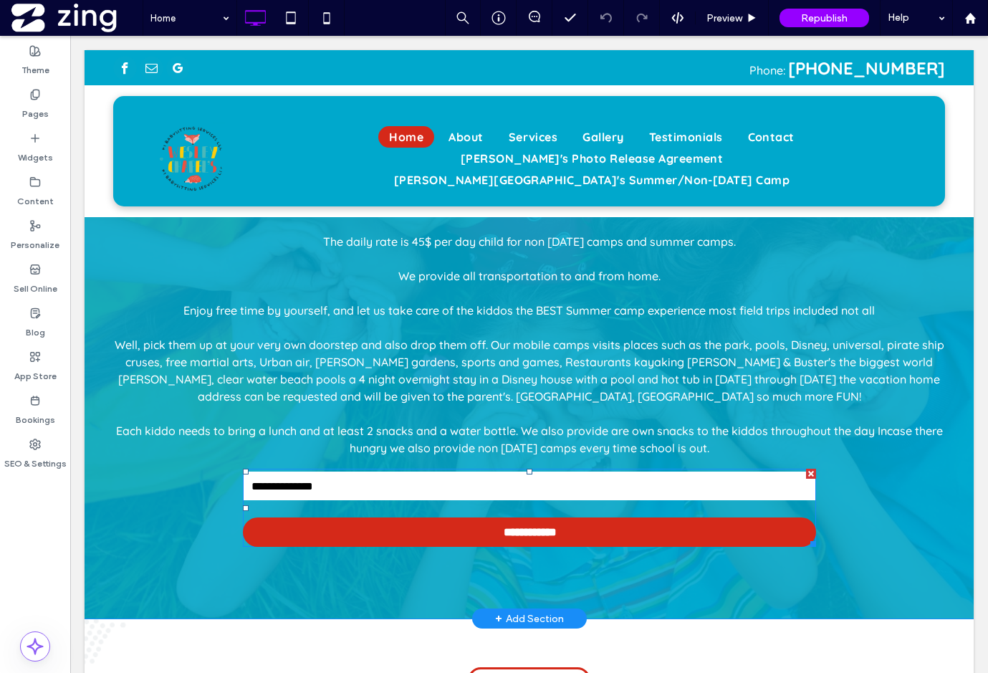
click at [514, 474] on input "email" at bounding box center [530, 486] width 572 height 29
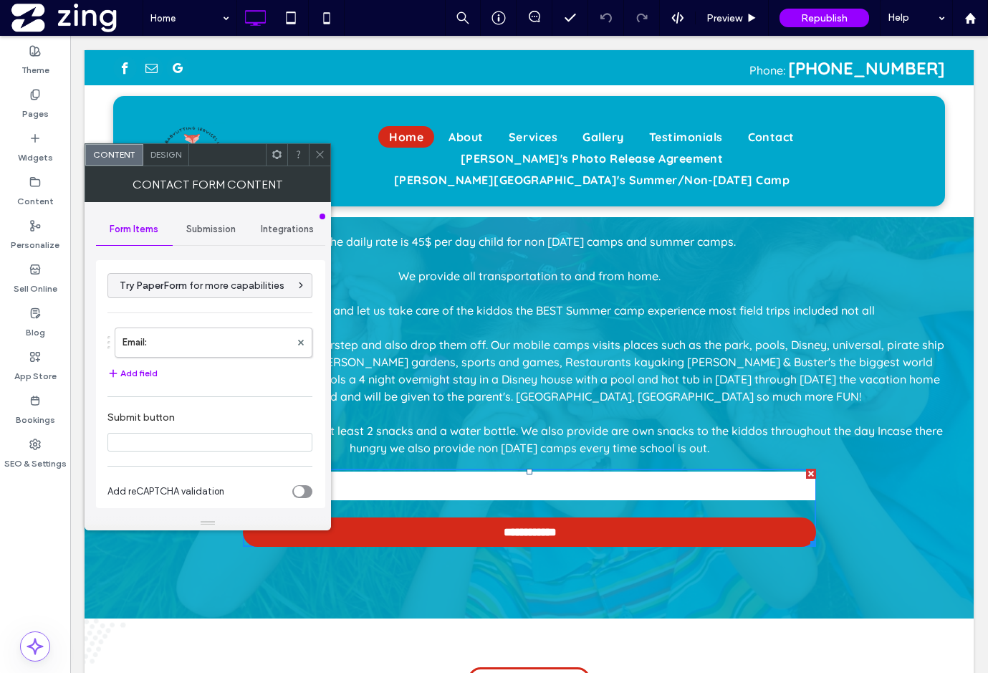
type input "**********"
click at [211, 224] on span "Submission" at bounding box center [210, 229] width 49 height 11
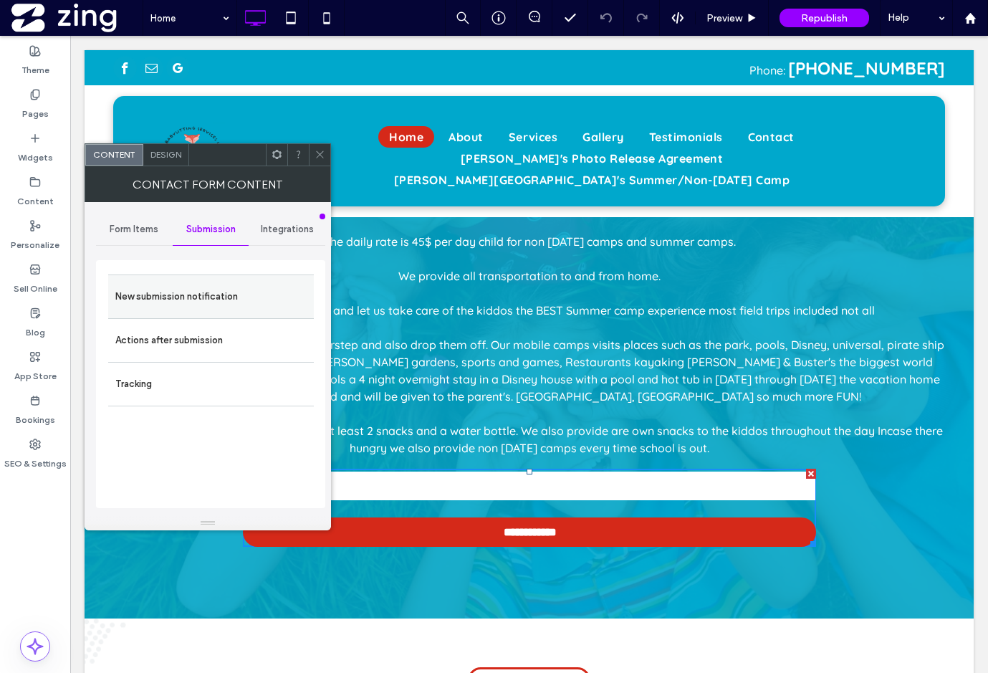
click at [244, 284] on label "New submission notification" at bounding box center [210, 296] width 191 height 29
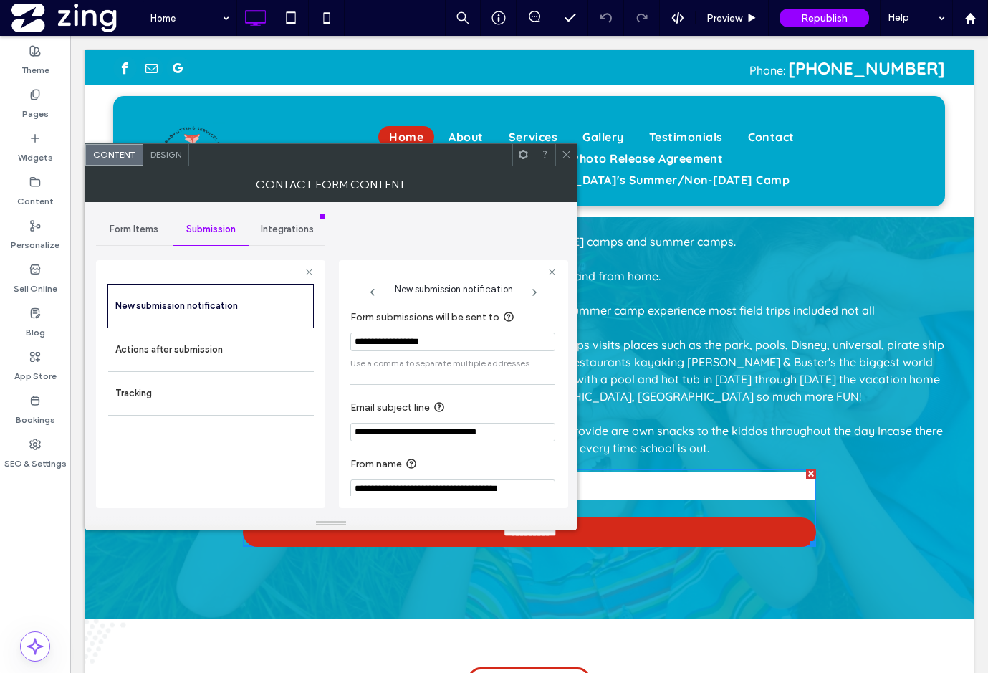
click at [557, 148] on div at bounding box center [566, 155] width 22 height 22
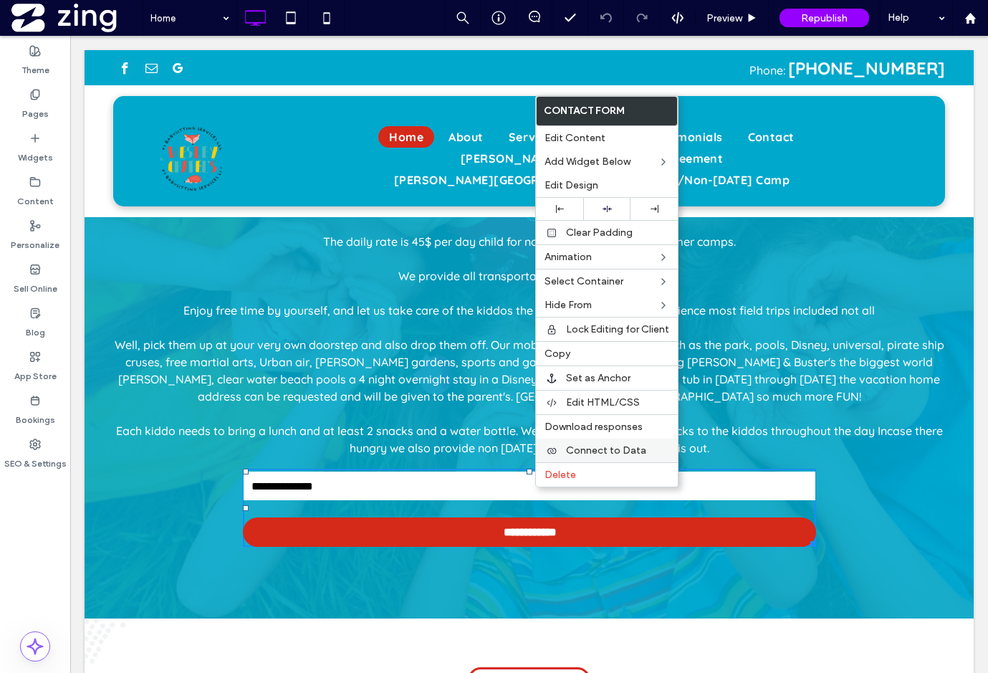
click at [600, 452] on span "Connect to Data" at bounding box center [606, 450] width 80 height 12
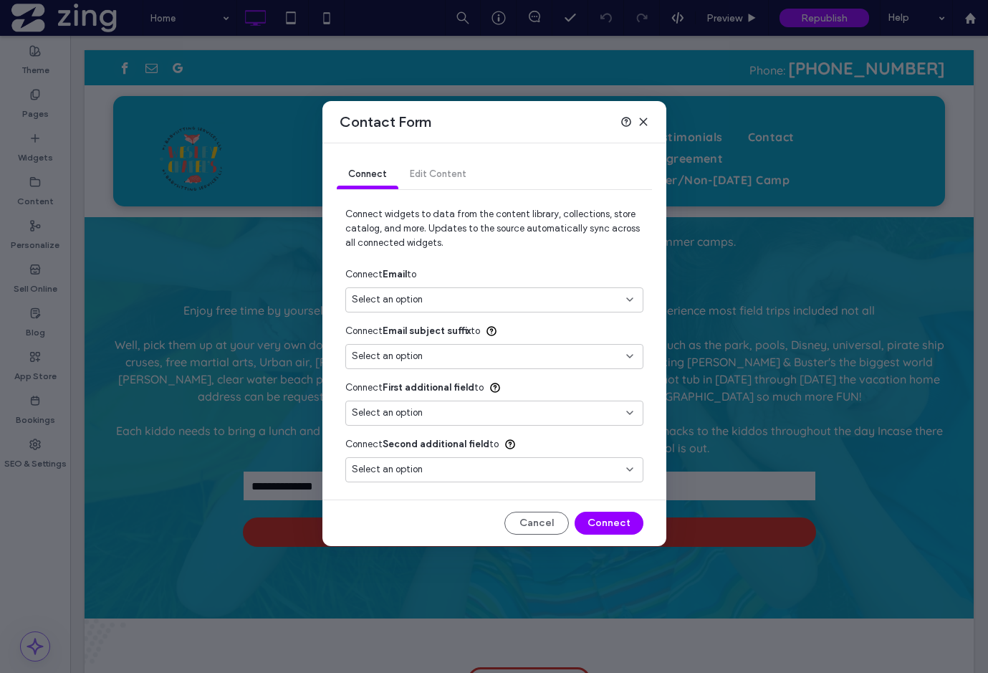
click at [466, 300] on div "Select an option" at bounding box center [486, 299] width 268 height 14
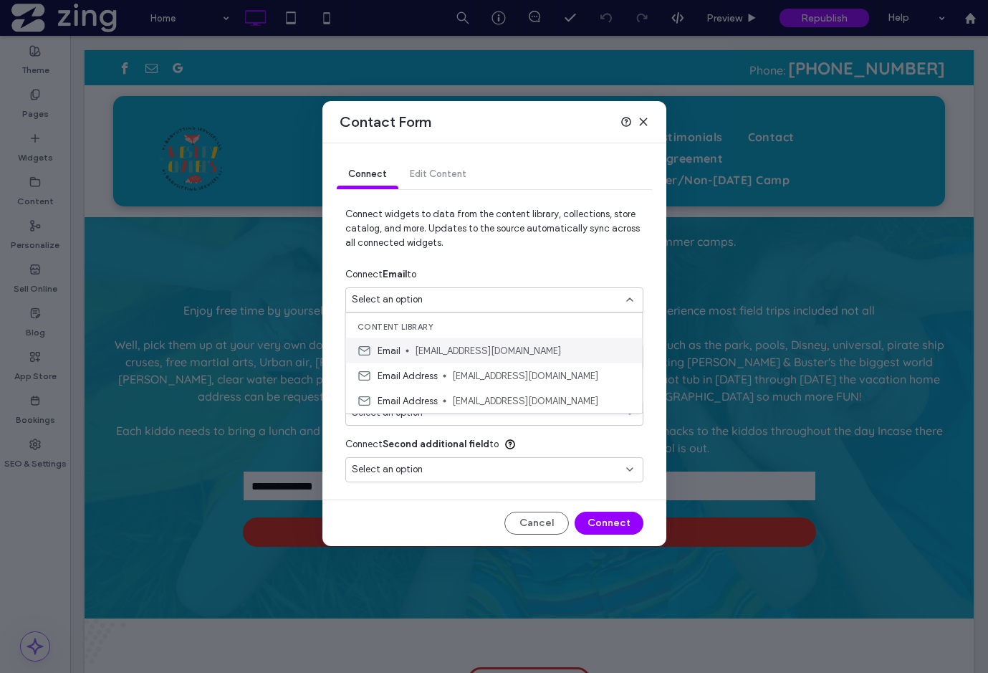
type input "*"
click at [484, 376] on span "wesleychapelssittingservices@gmail.com" at bounding box center [541, 375] width 179 height 14
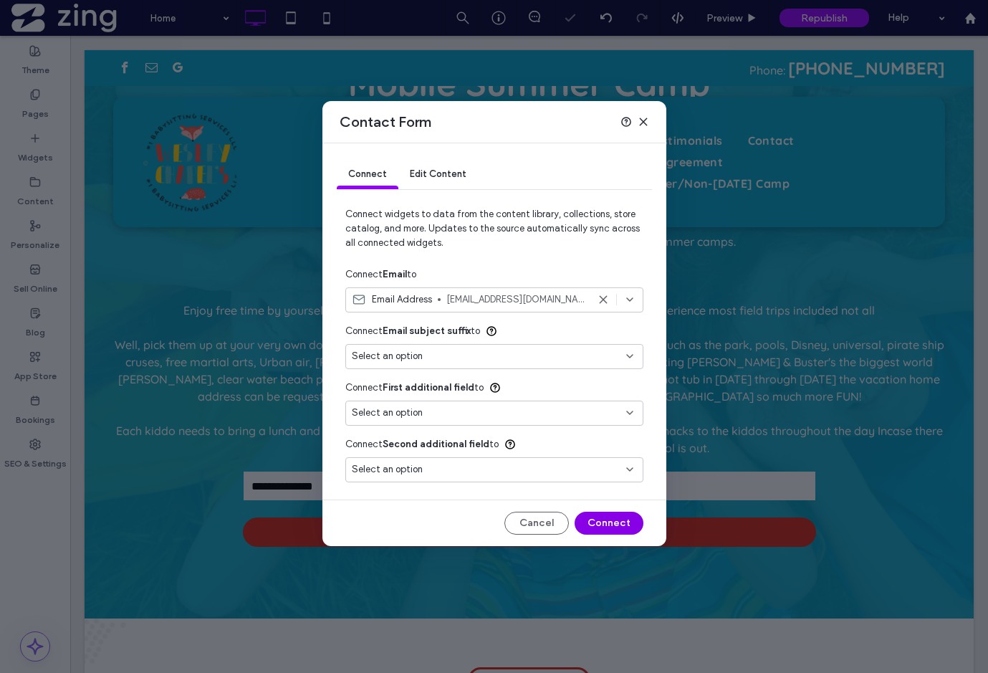
click at [611, 522] on button "Connect" at bounding box center [609, 523] width 69 height 23
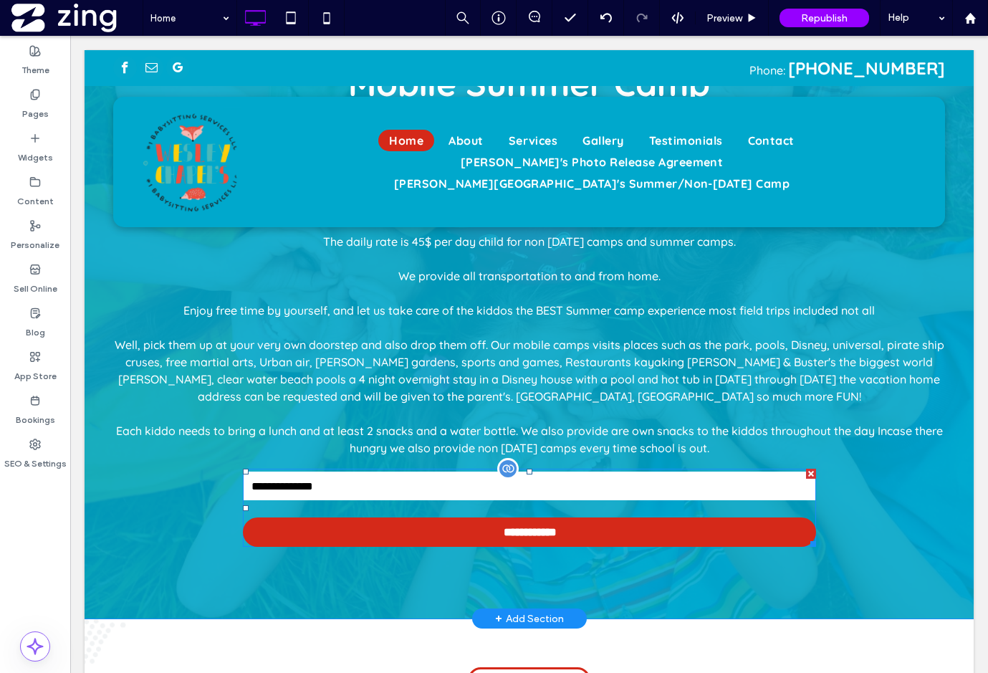
click at [368, 482] on input "email" at bounding box center [530, 486] width 572 height 29
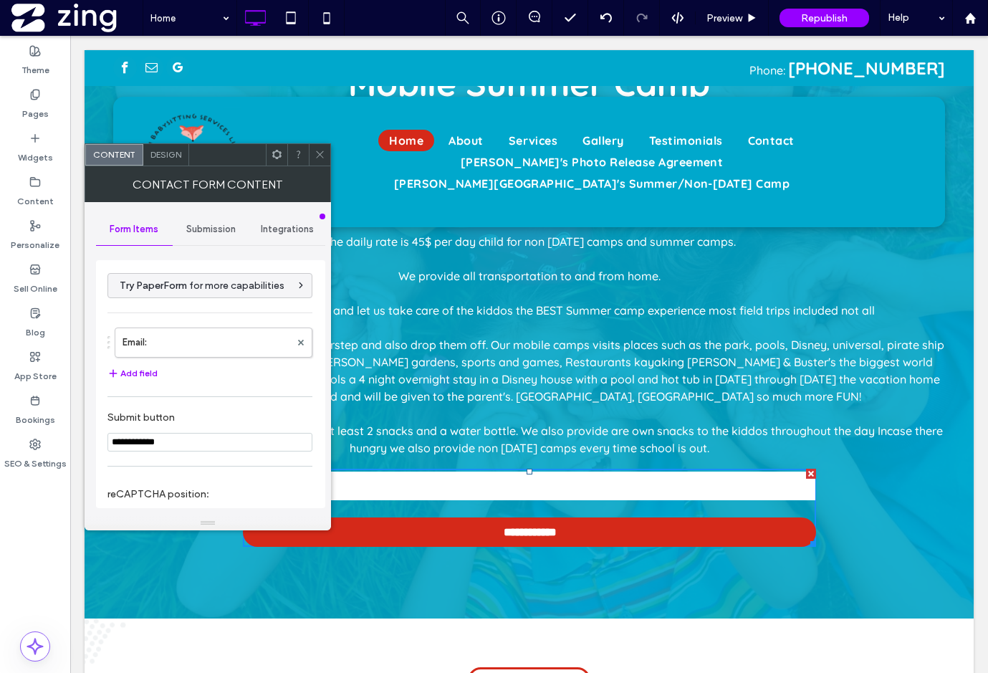
click at [212, 235] on div "Submission" at bounding box center [211, 230] width 77 height 32
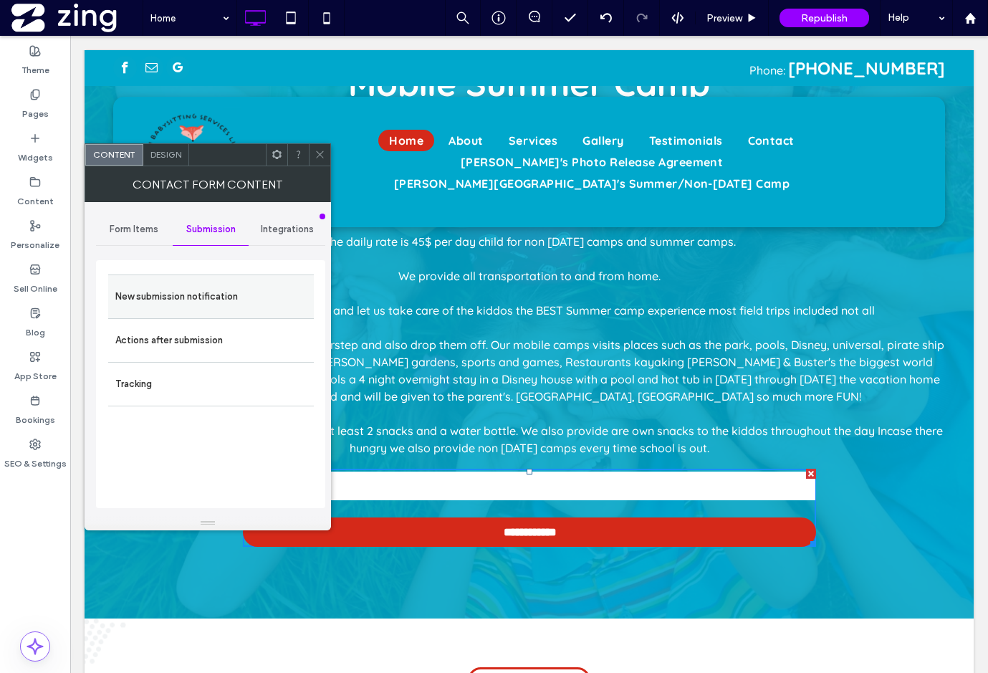
click at [237, 301] on label "New submission notification" at bounding box center [210, 296] width 191 height 29
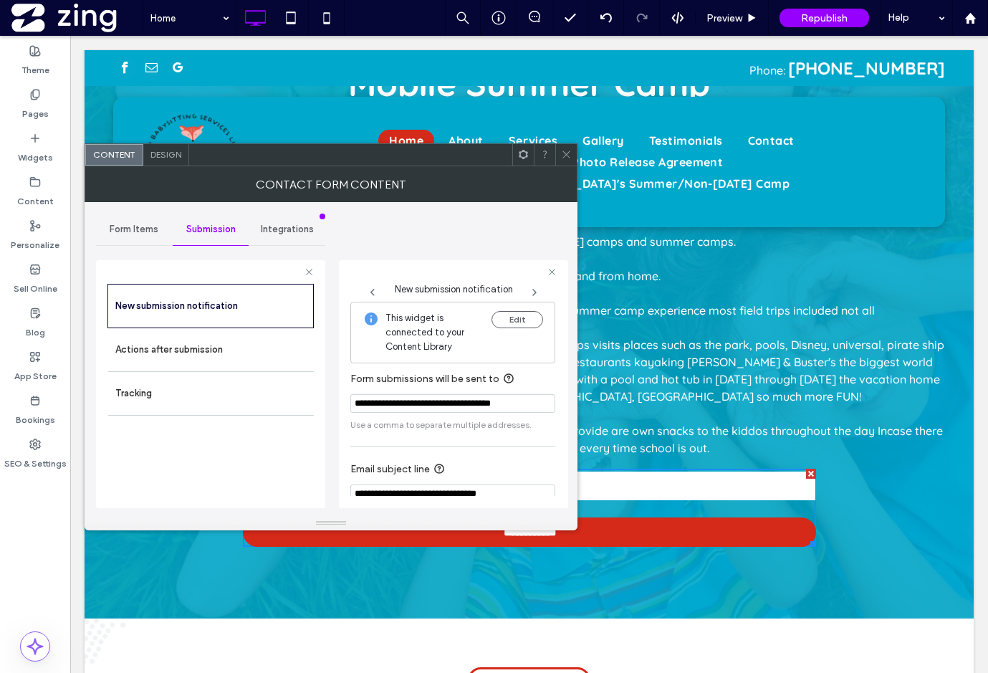
click at [469, 402] on input "**********" at bounding box center [452, 403] width 205 height 19
click at [570, 150] on icon at bounding box center [566, 154] width 11 height 11
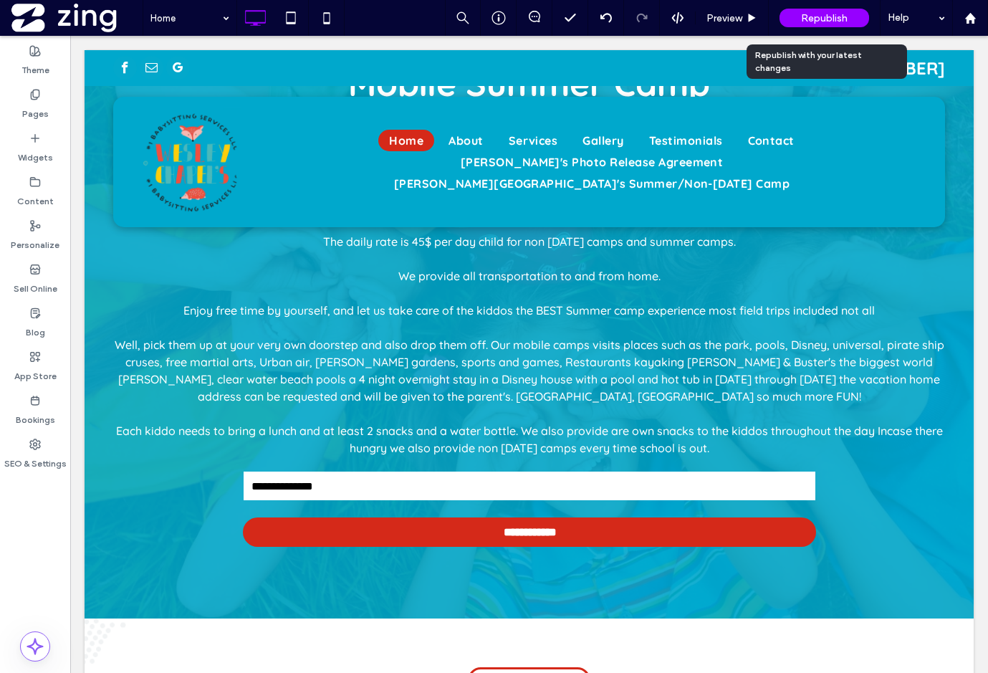
click at [836, 14] on span "Republish" at bounding box center [824, 18] width 47 height 12
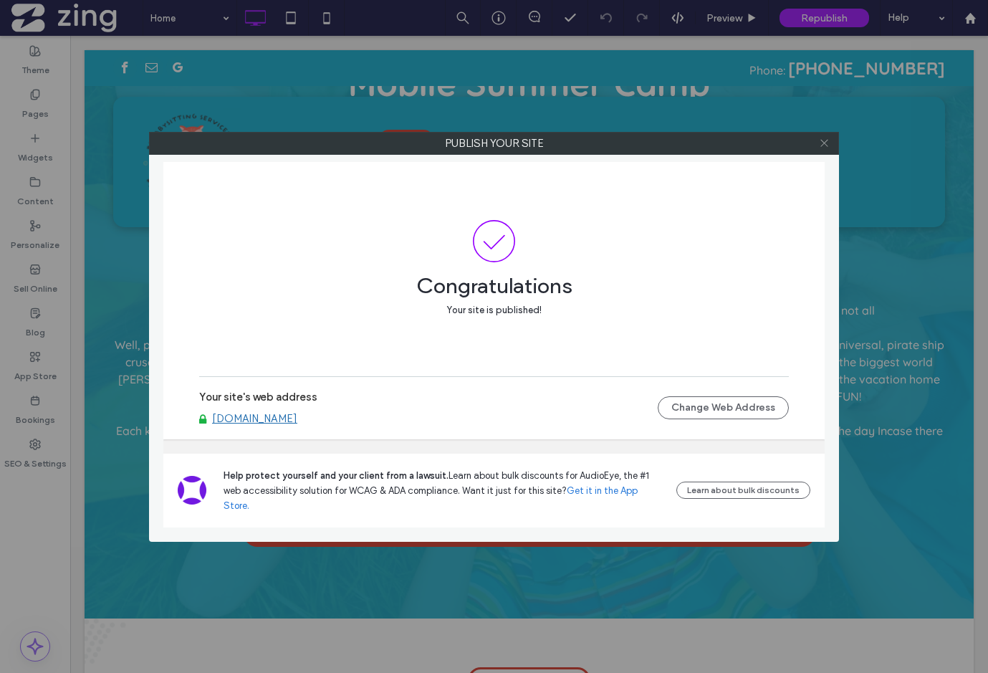
click at [822, 143] on icon at bounding box center [824, 143] width 11 height 11
